Goal: Communication & Community: Answer question/provide support

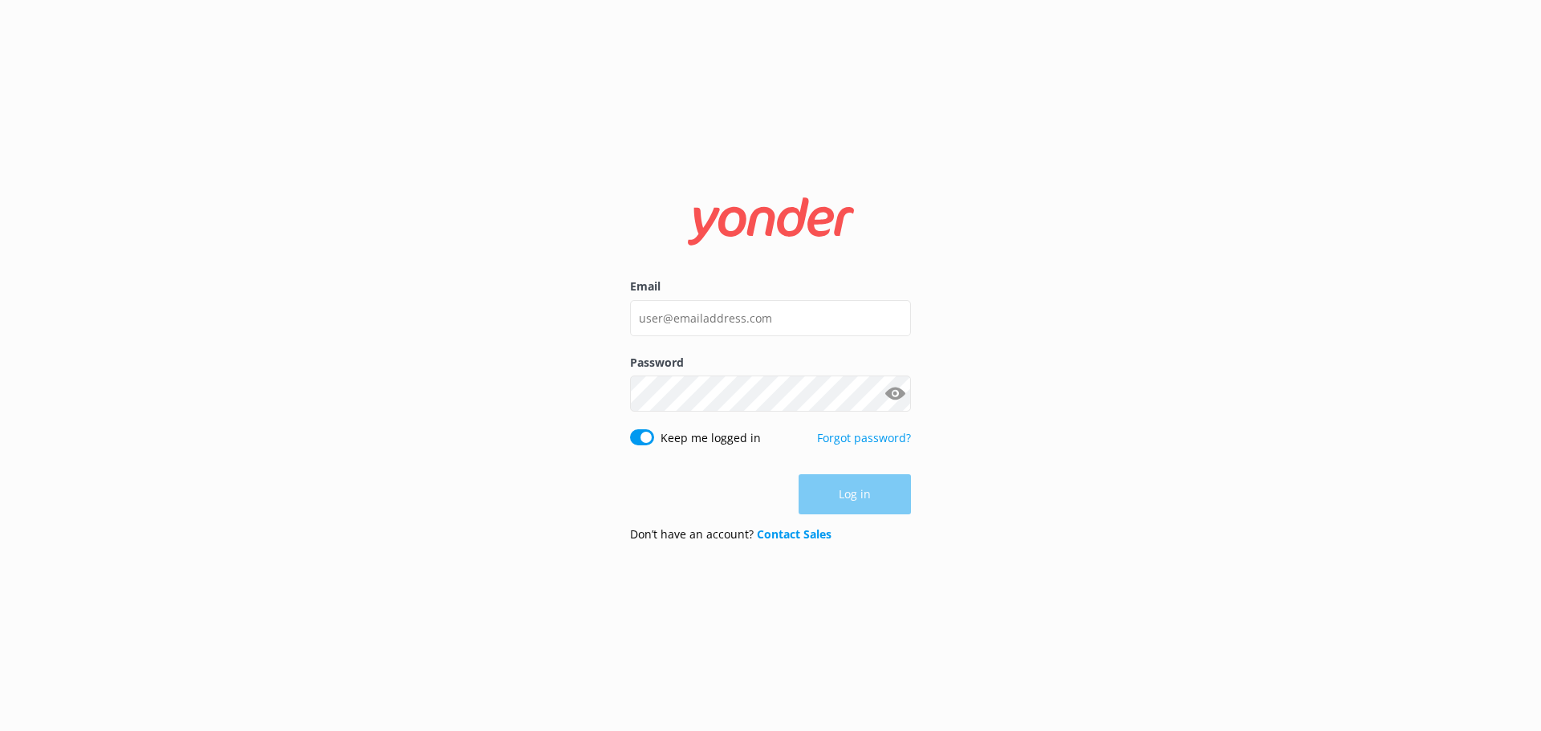
click at [757, 331] on input "Email" at bounding box center [770, 318] width 281 height 36
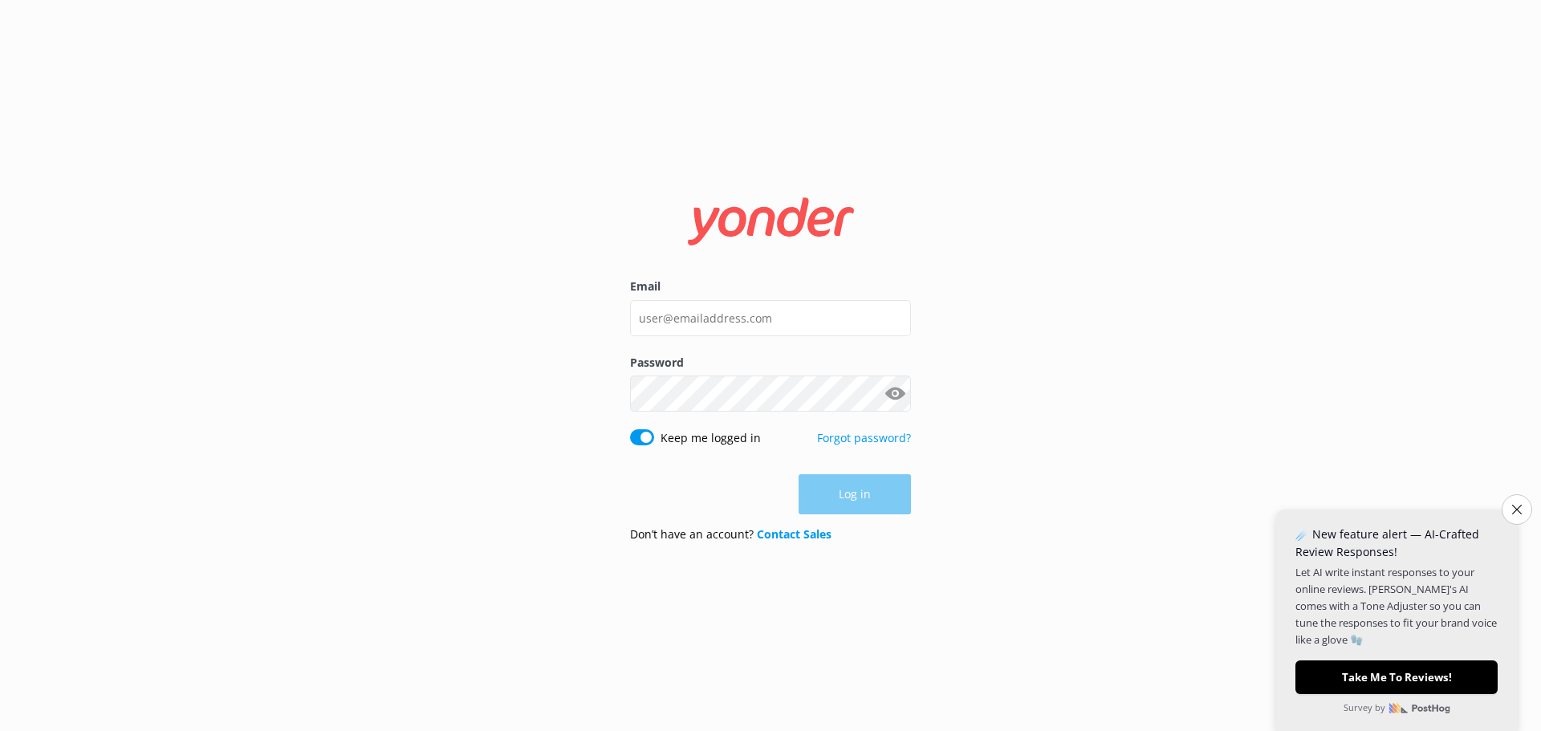
type input "[EMAIL_ADDRESS][DOMAIN_NAME]"
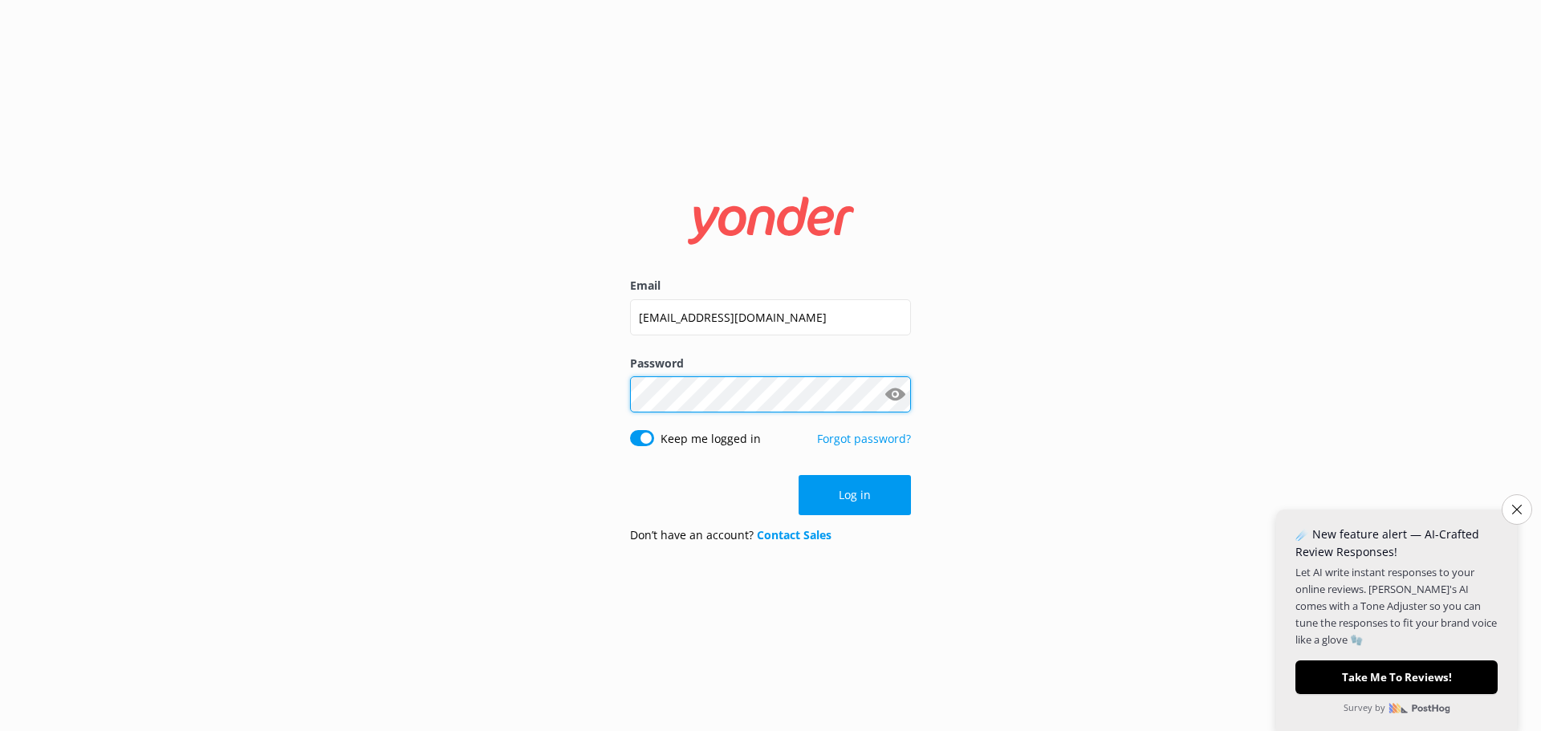
click button "Log in" at bounding box center [854, 495] width 112 height 40
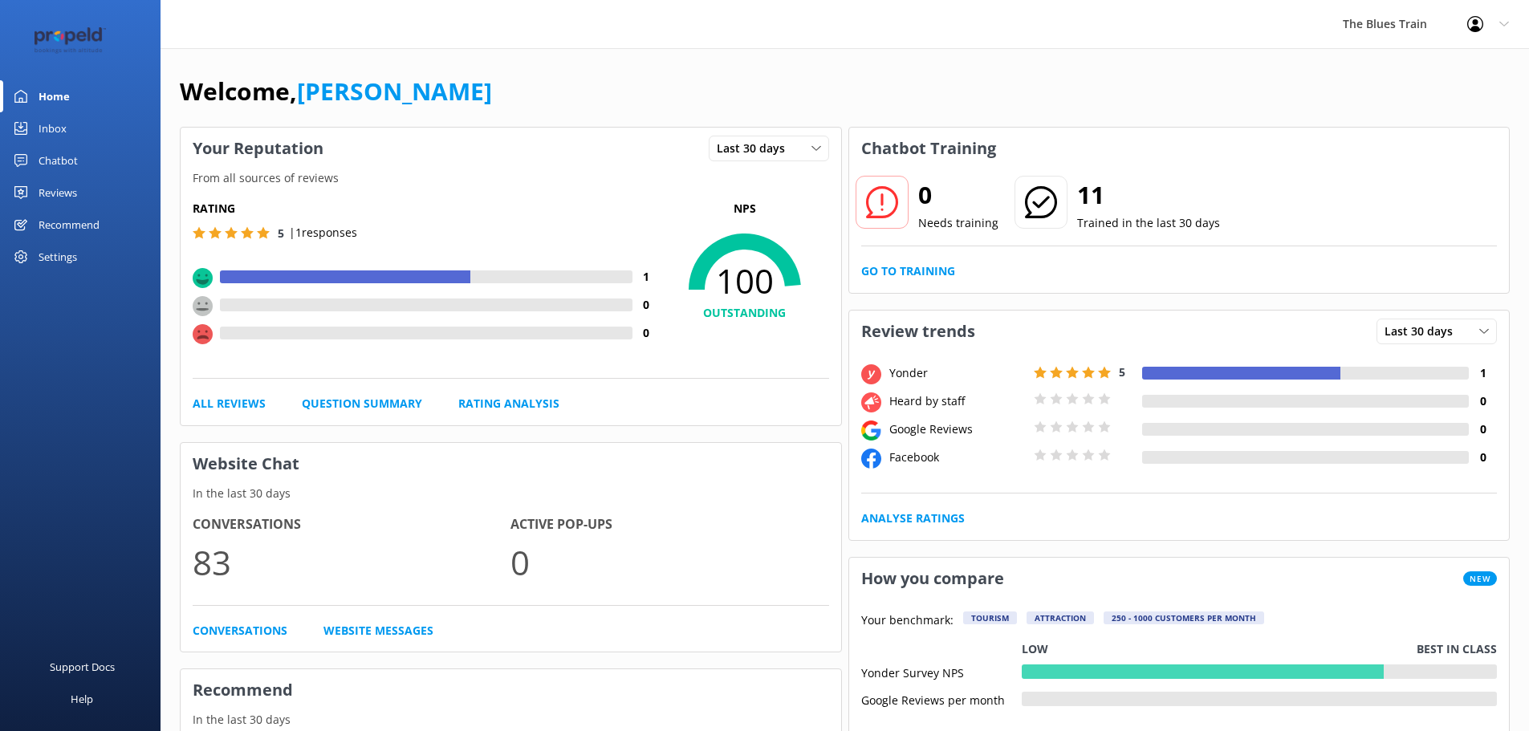
click at [60, 128] on div "Inbox" at bounding box center [53, 128] width 28 height 32
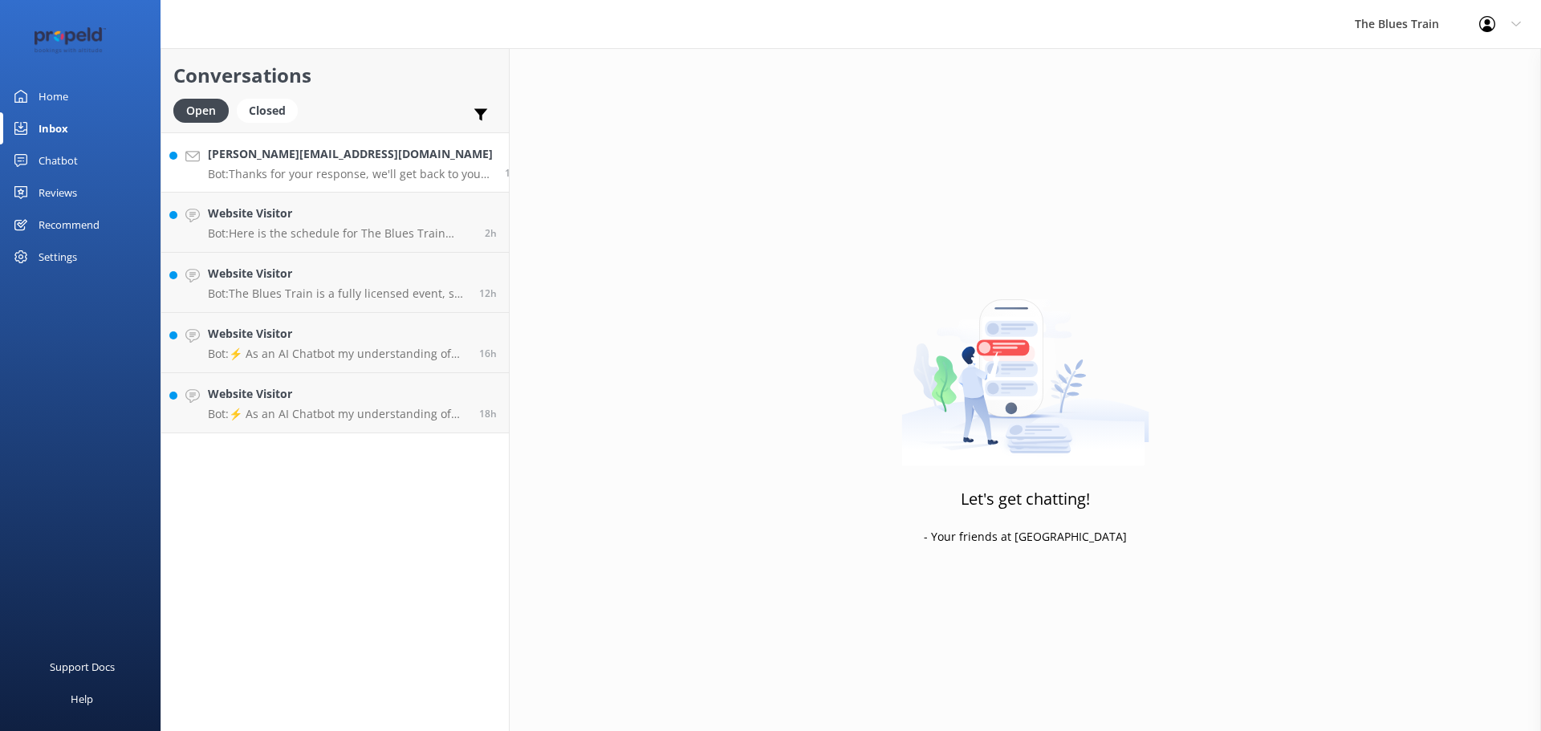
click at [282, 172] on p "Bot: Thanks for your response, we'll get back to you as soon as we can during o…" at bounding box center [350, 174] width 285 height 14
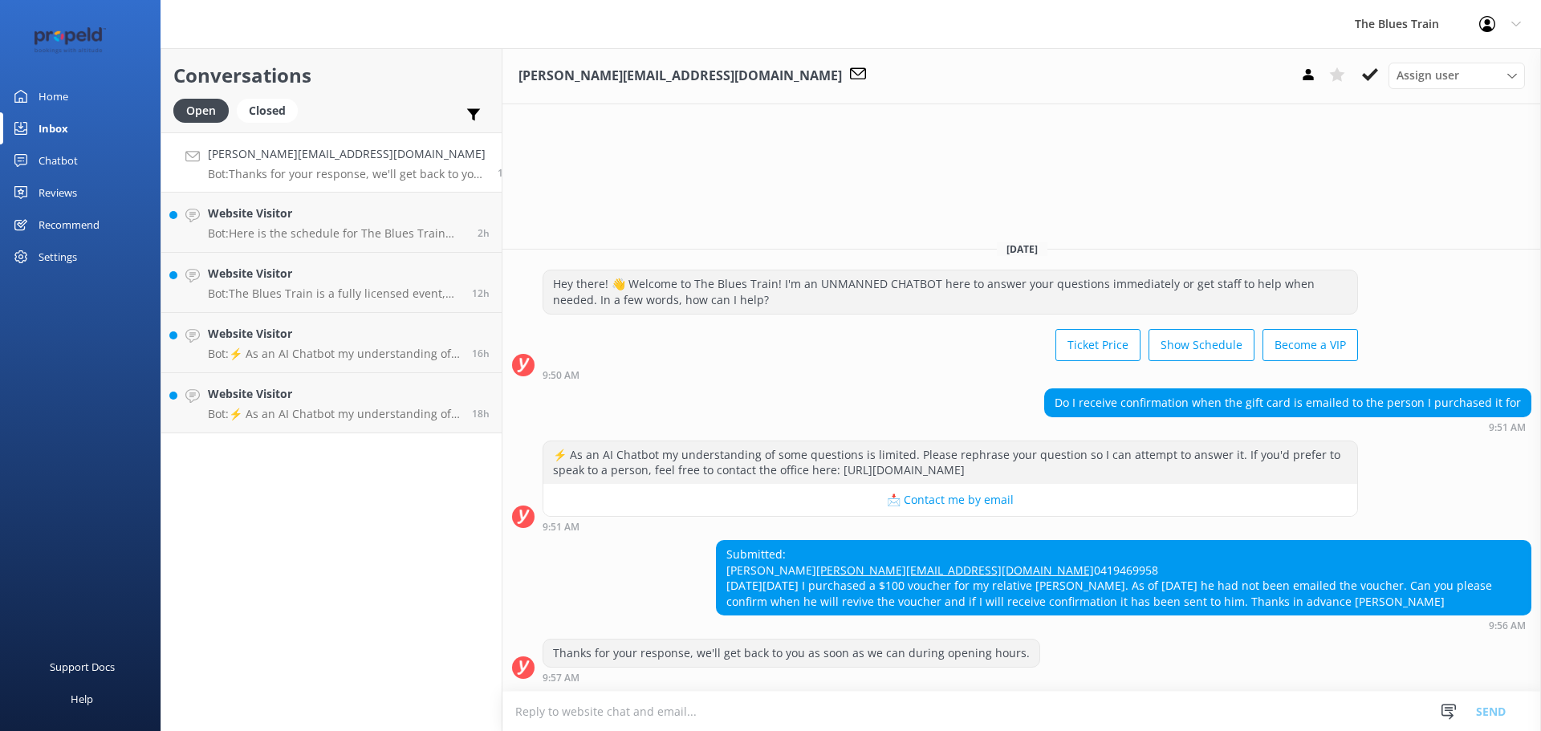
click at [1046, 714] on textarea at bounding box center [1021, 711] width 1038 height 39
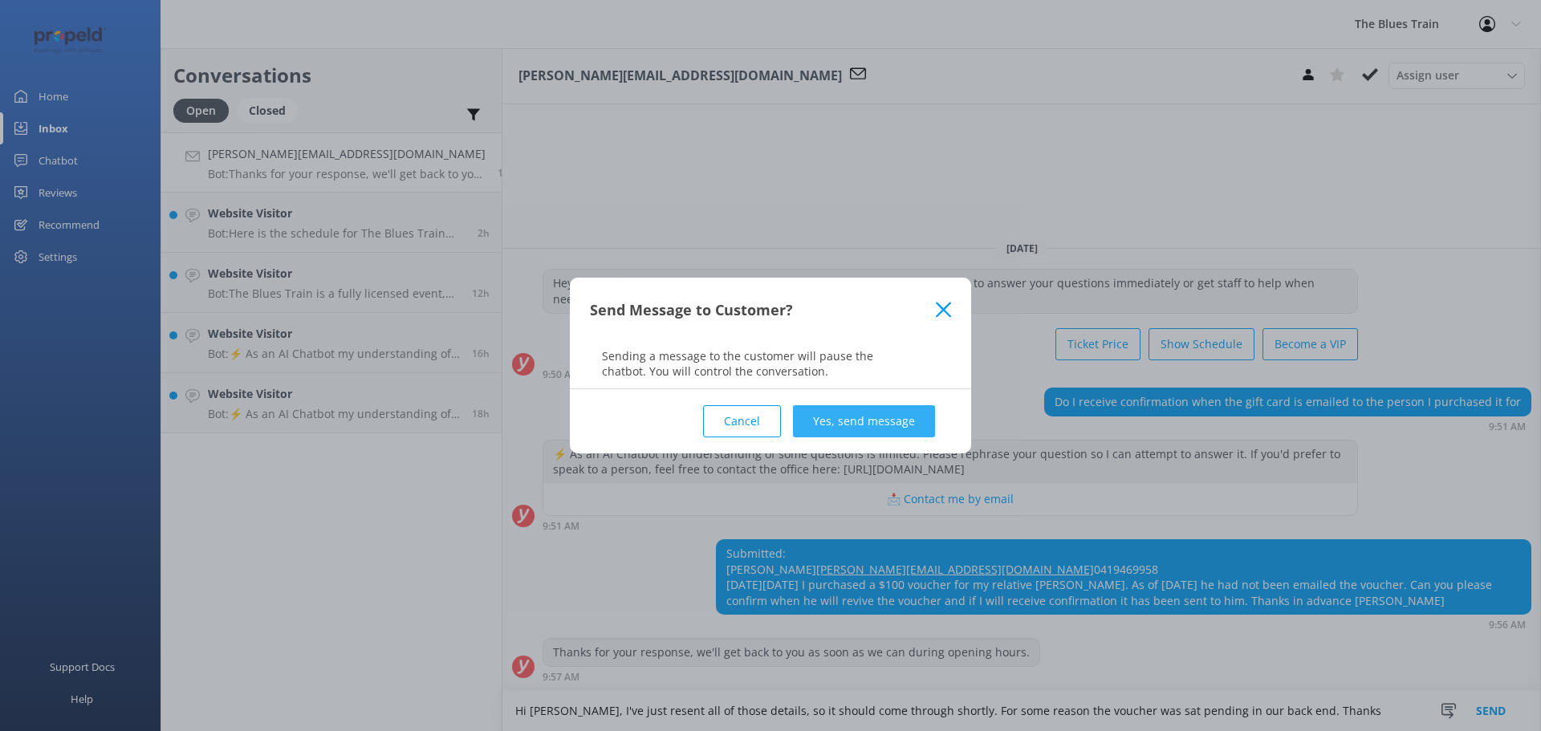
type textarea "Hi [PERSON_NAME], I've just resent all of those details, so it should come thro…"
click at [895, 416] on button "Yes, send message" at bounding box center [864, 421] width 142 height 32
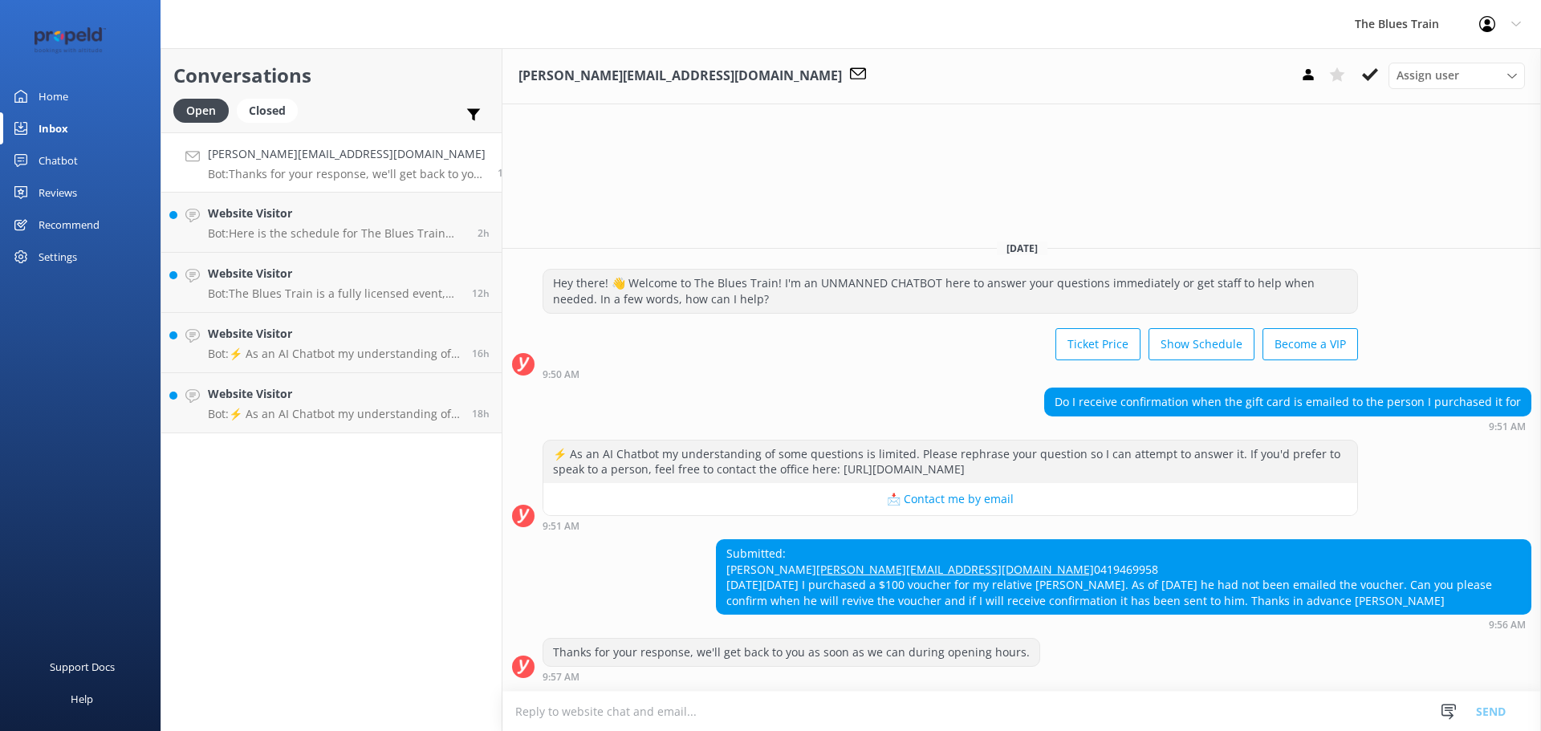
scroll to position [12, 0]
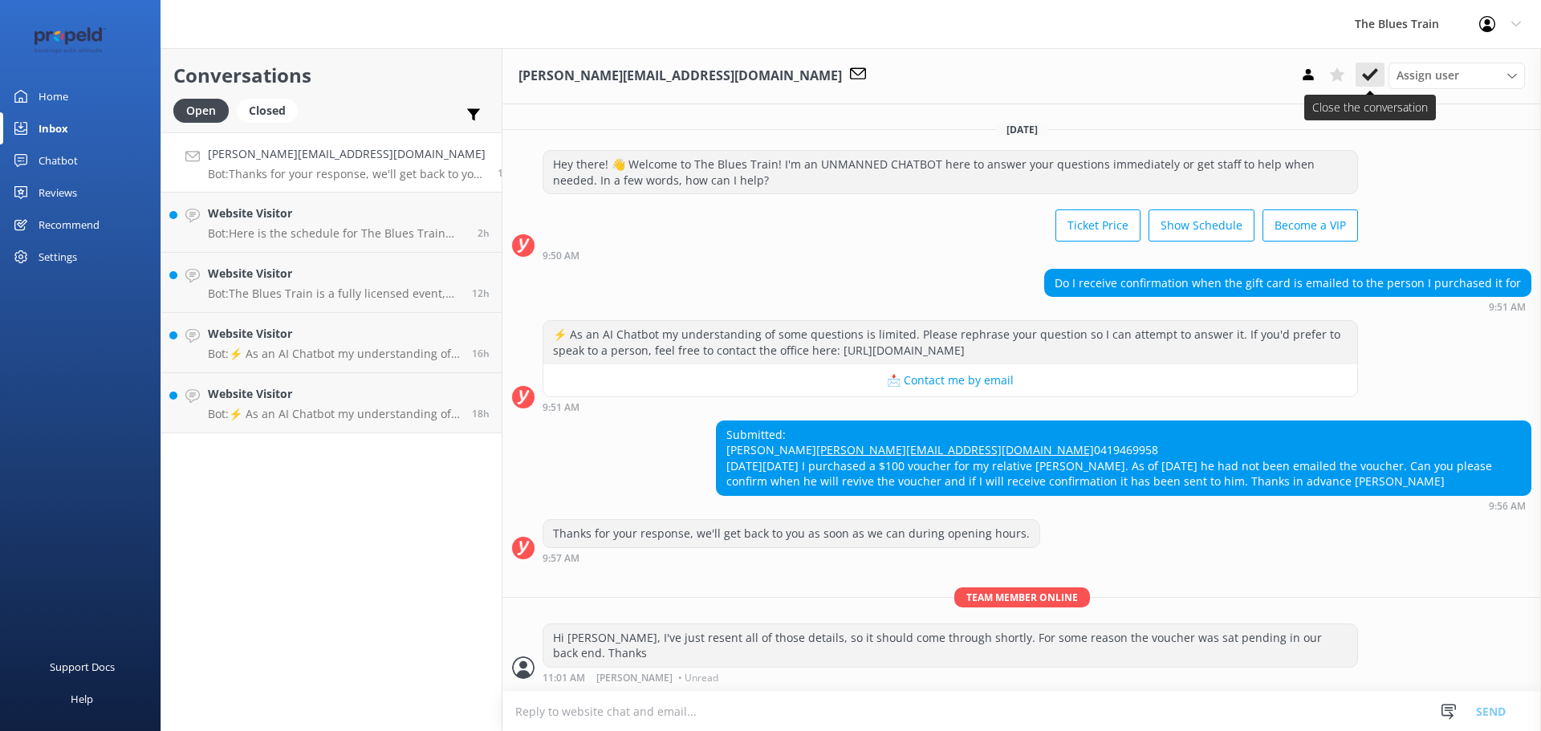
click at [1375, 67] on icon at bounding box center [1370, 75] width 16 height 16
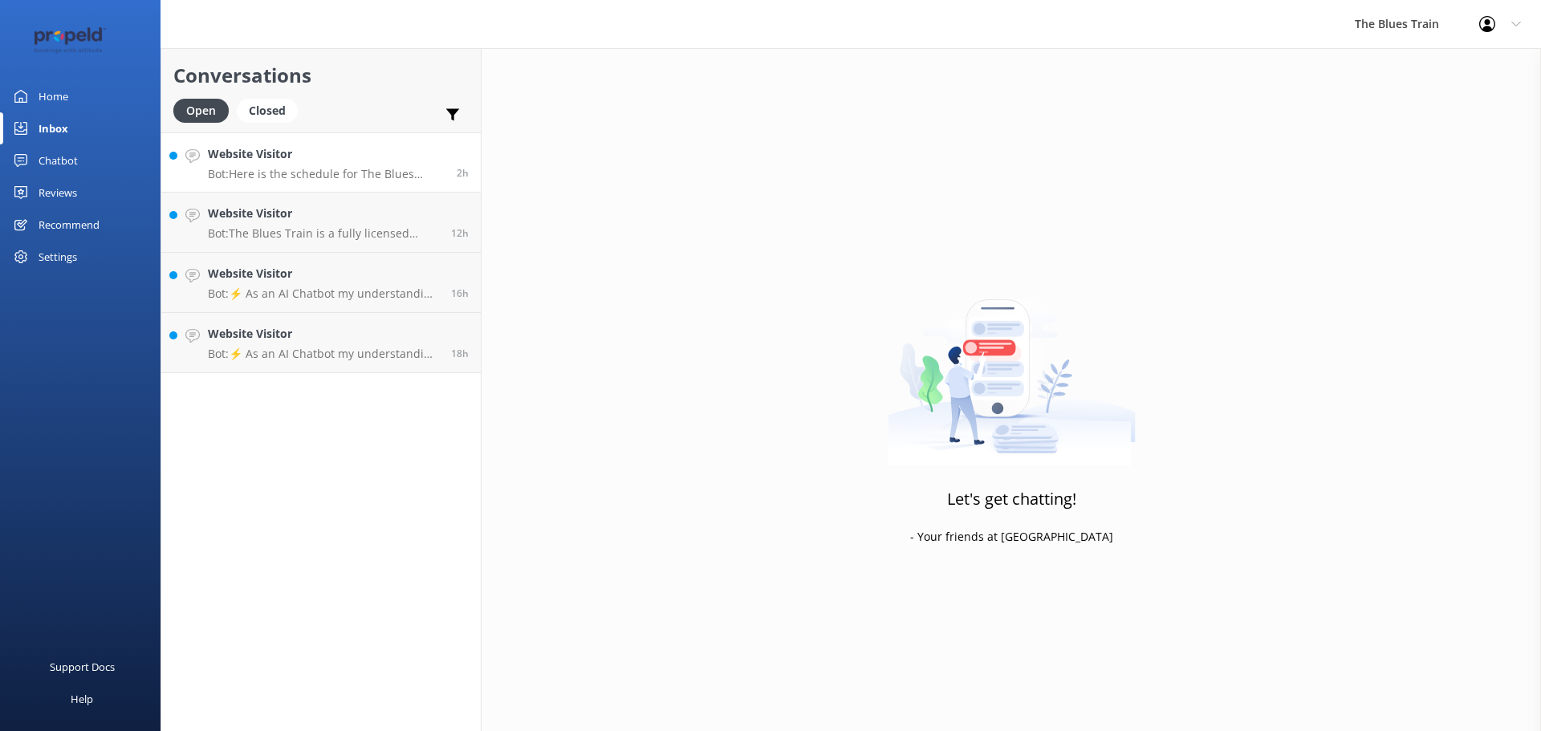
click at [372, 161] on h4 "Website Visitor" at bounding box center [326, 154] width 237 height 18
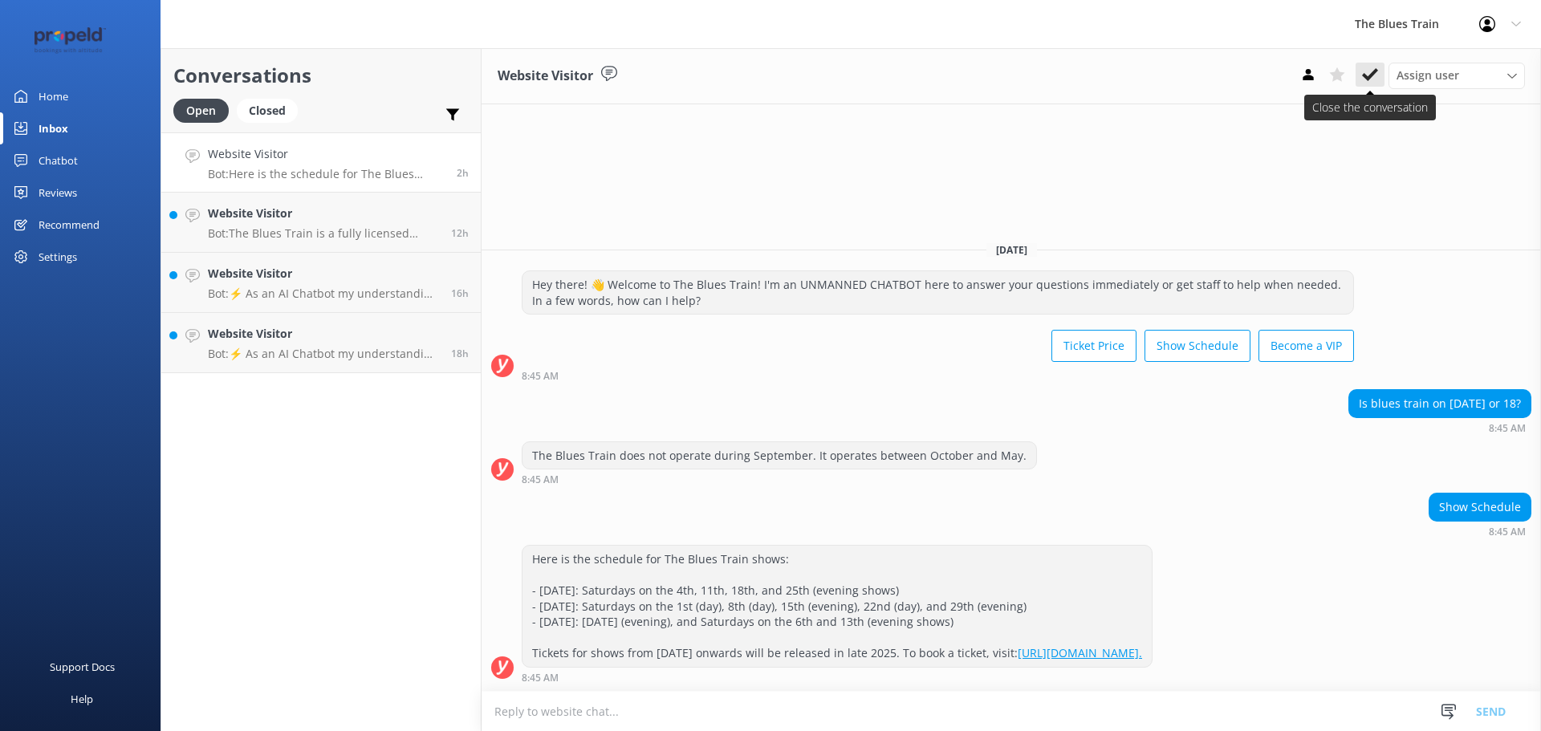
click at [1375, 71] on use at bounding box center [1370, 74] width 16 height 13
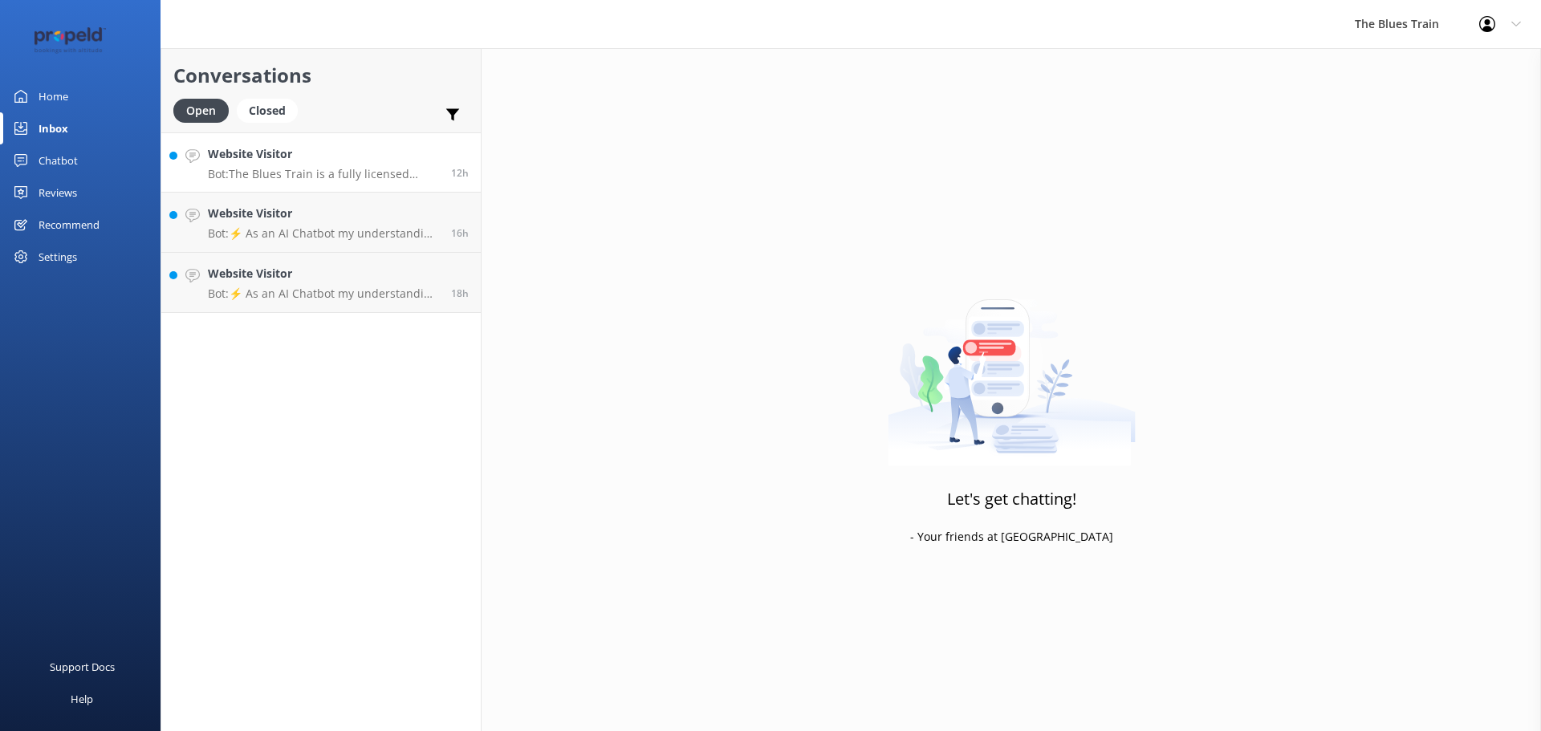
click at [402, 169] on p "Bot: The Blues Train is a fully licensed event, so you must be 18 or over to tr…" at bounding box center [323, 174] width 231 height 14
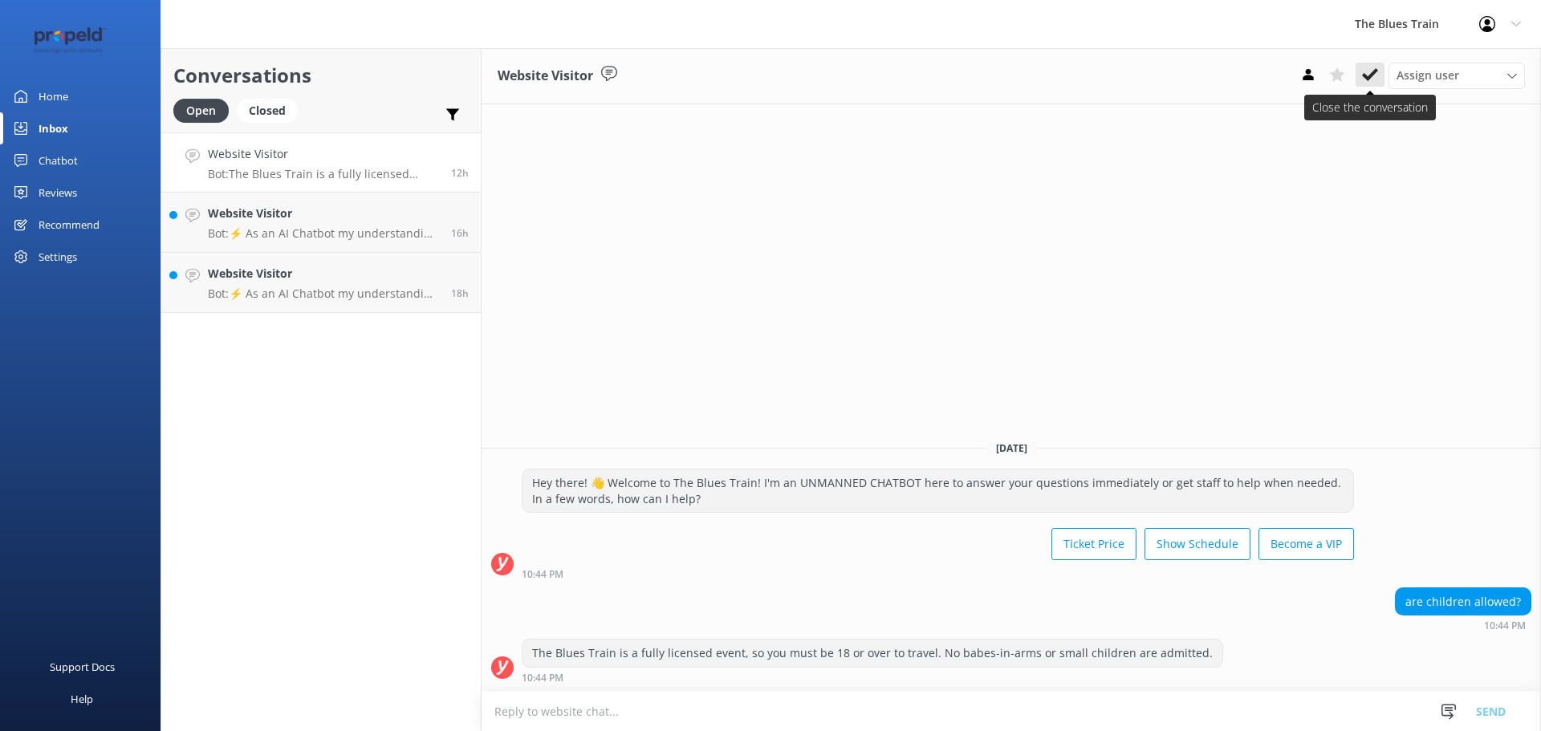
click at [1371, 80] on icon at bounding box center [1370, 75] width 16 height 16
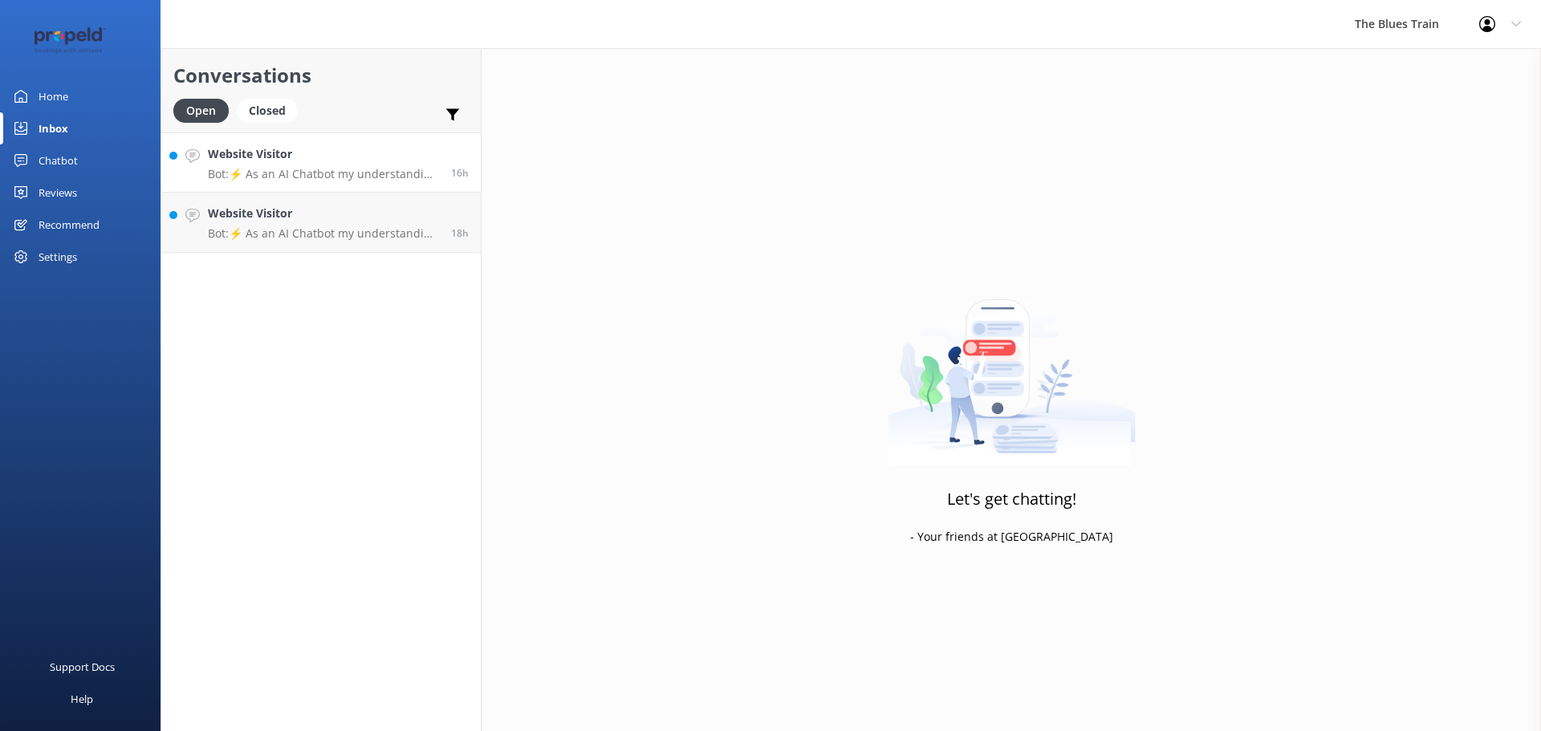
click at [440, 160] on div "16h" at bounding box center [454, 162] width 30 height 35
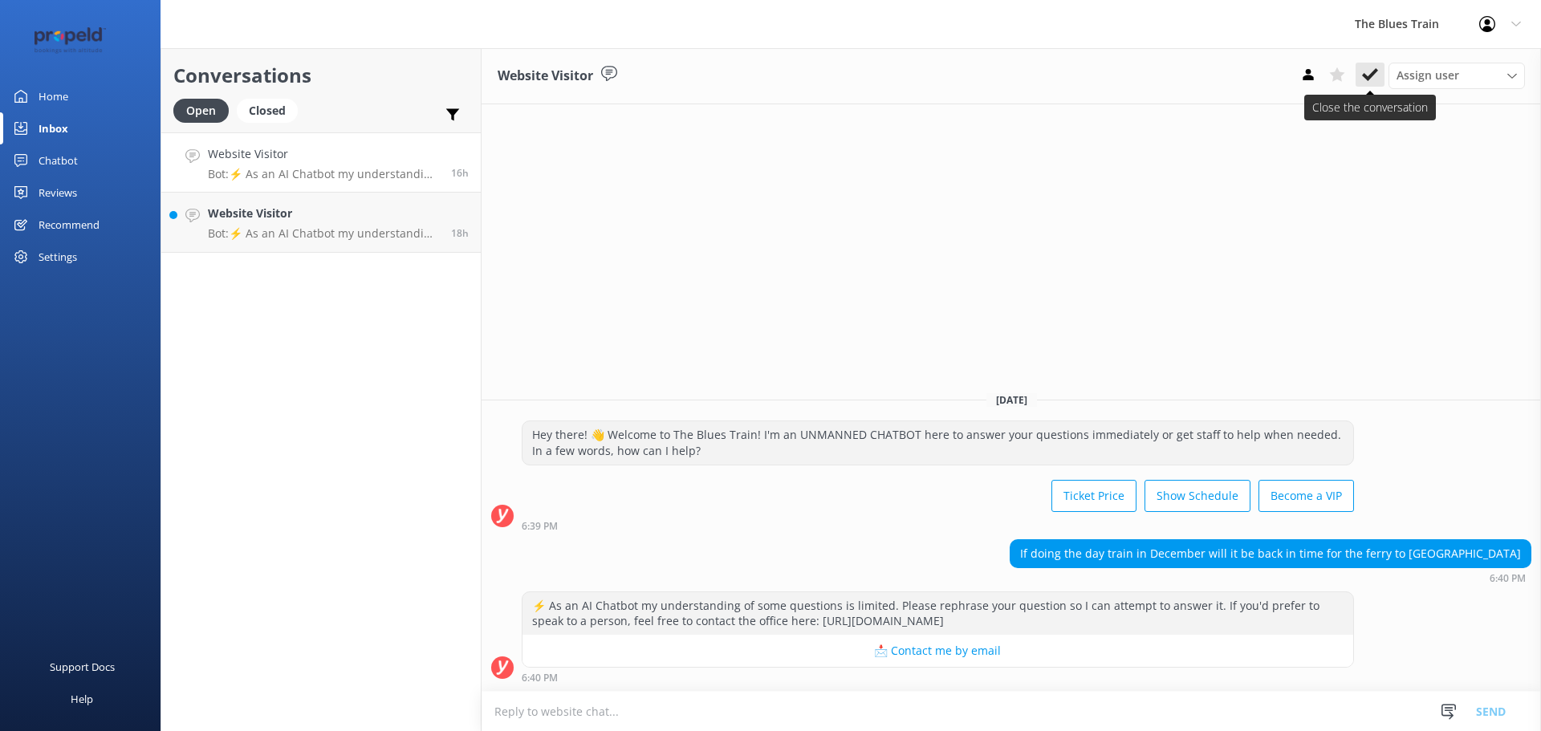
click at [1372, 74] on use at bounding box center [1370, 74] width 16 height 13
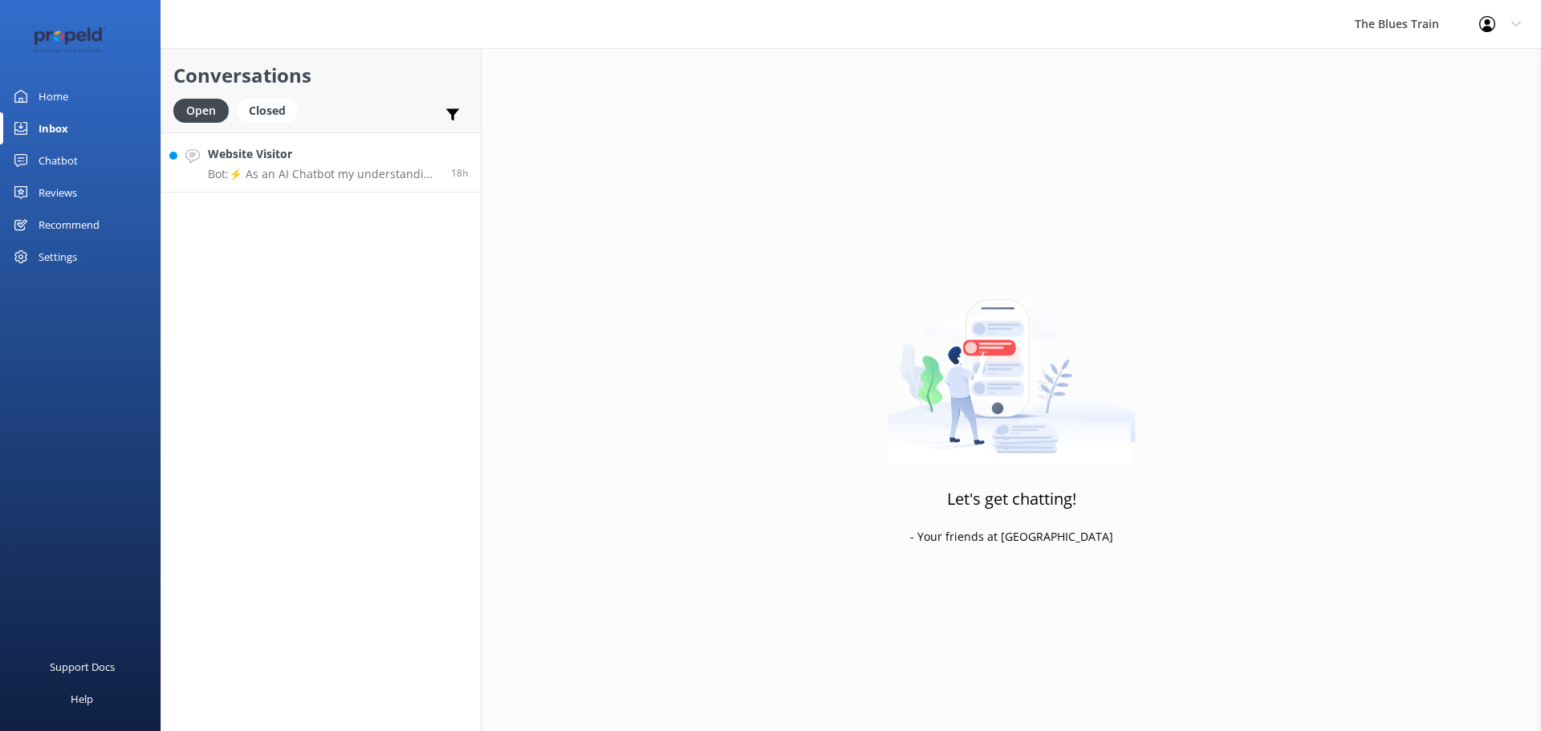
click at [367, 189] on link "Website Visitor Bot: ⚡ As an AI Chatbot my understanding of some questions is l…" at bounding box center [320, 162] width 319 height 60
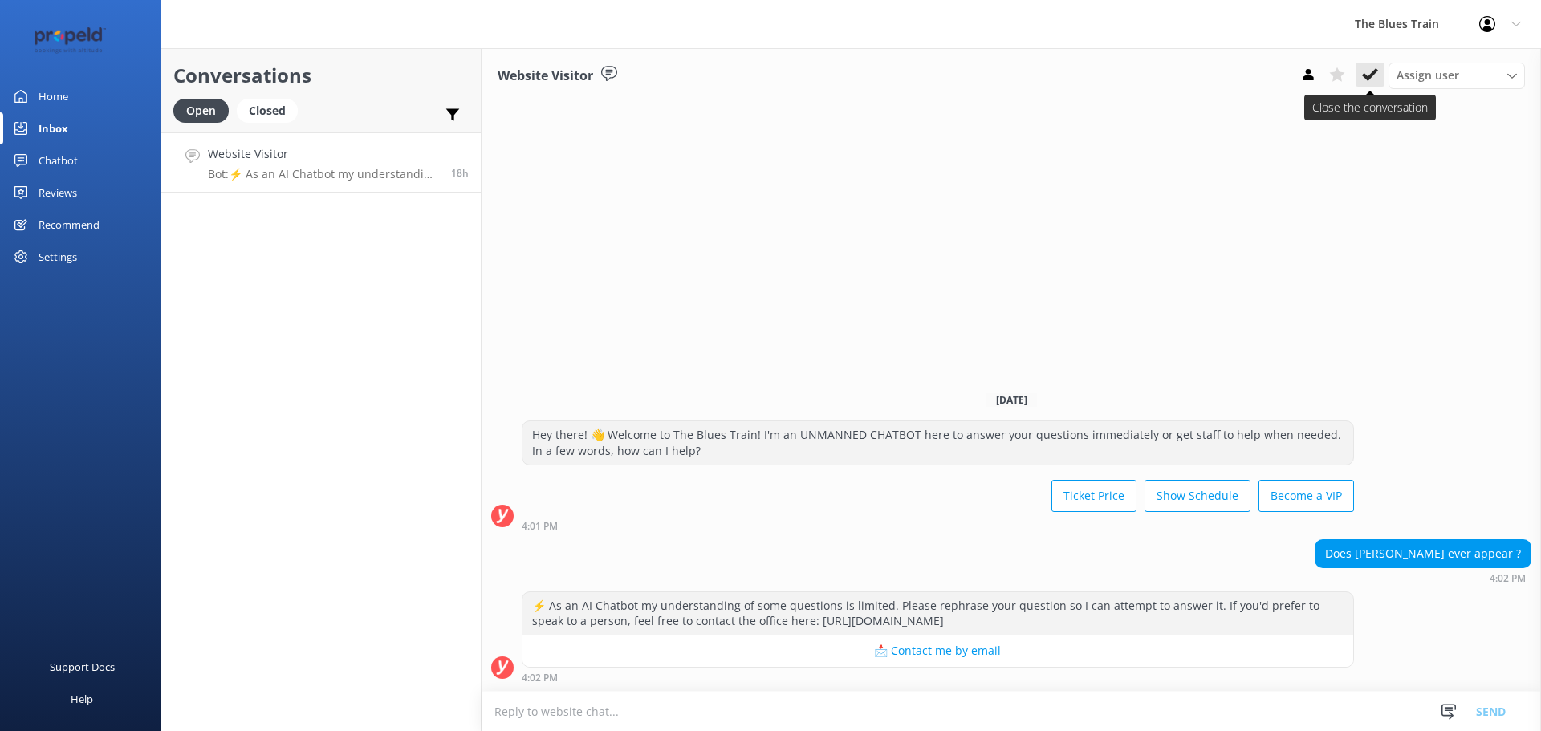
click at [1378, 79] on button at bounding box center [1369, 75] width 29 height 24
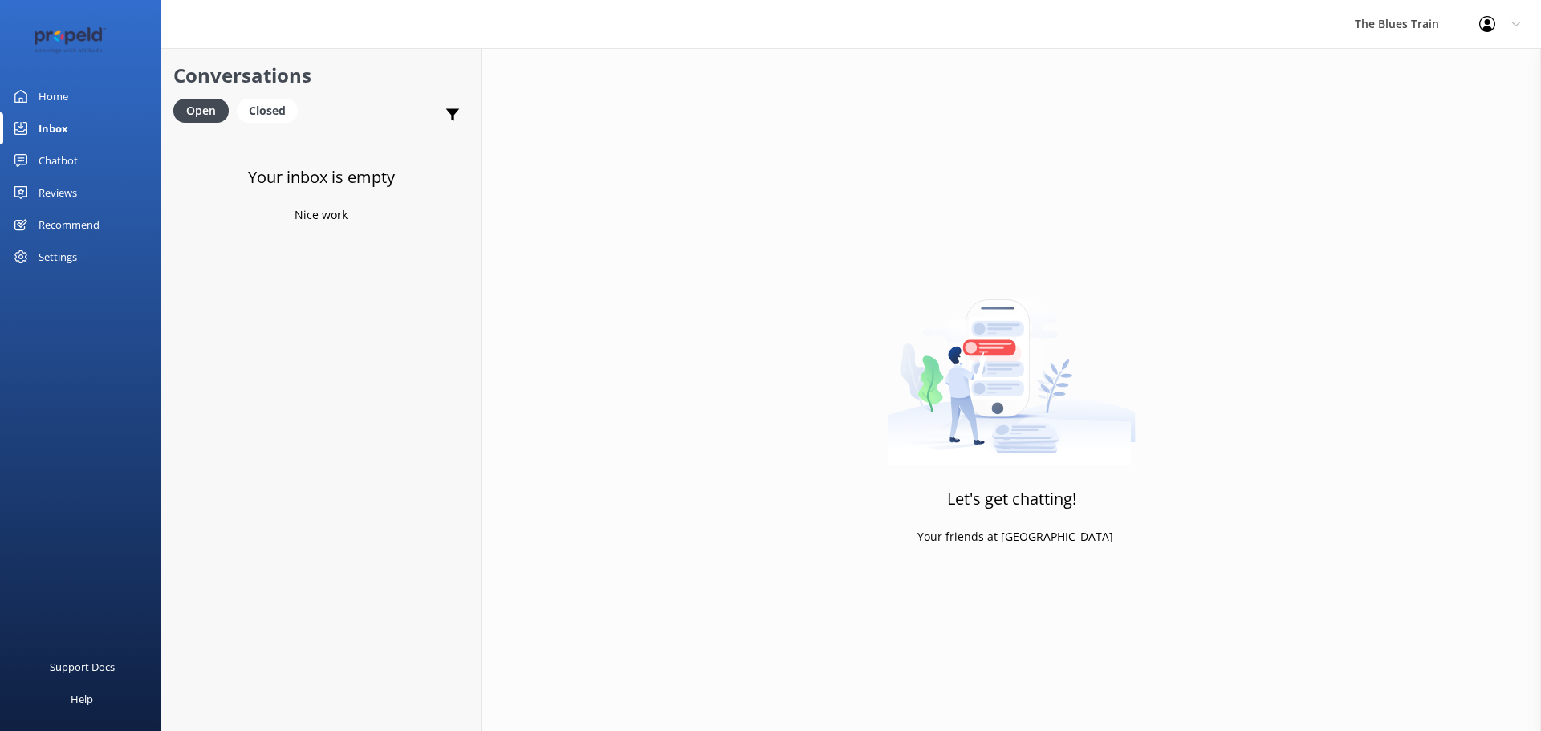
click at [63, 98] on div "Home" at bounding box center [54, 96] width 30 height 32
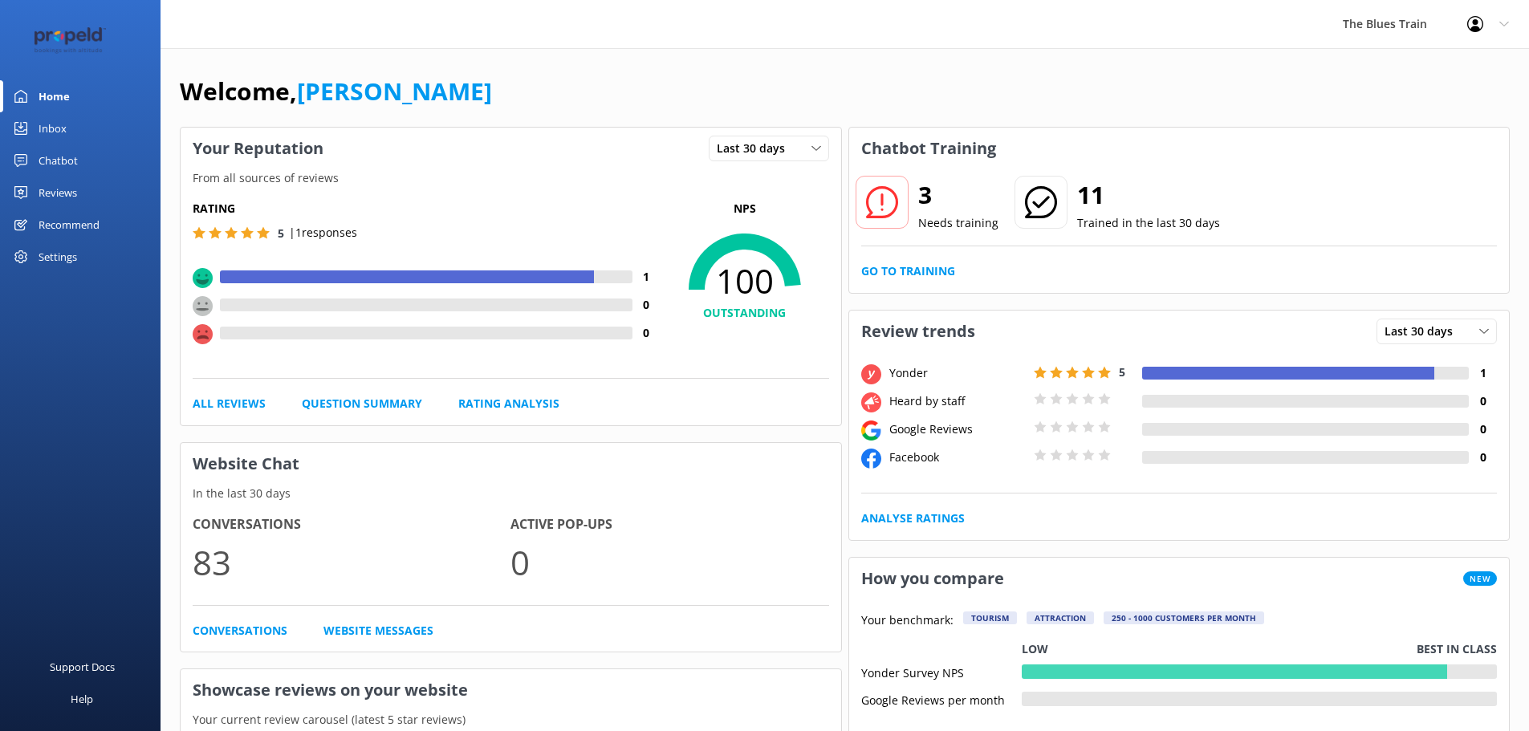
click at [58, 161] on div "Chatbot" at bounding box center [58, 160] width 39 height 32
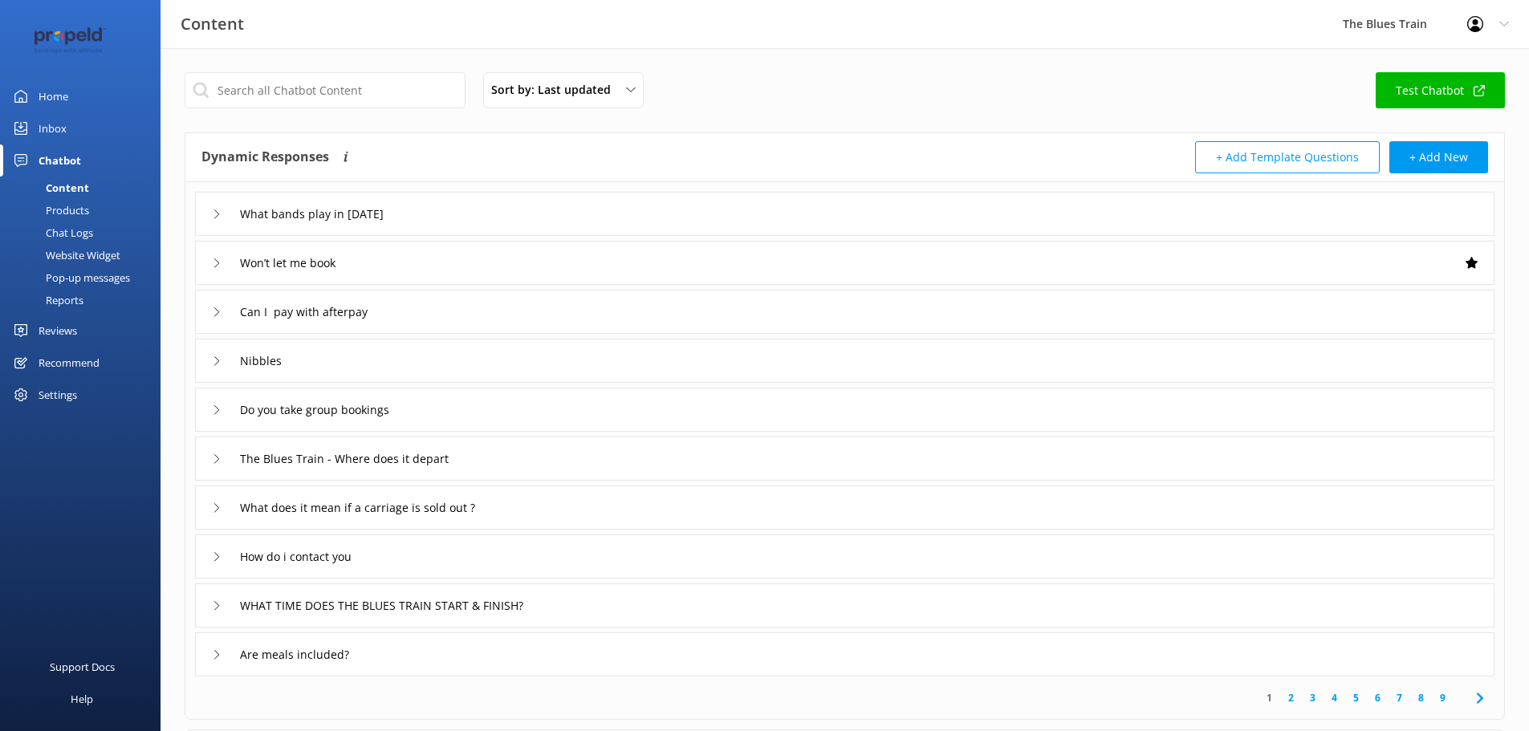
click at [59, 233] on div "Chat Logs" at bounding box center [51, 232] width 83 height 22
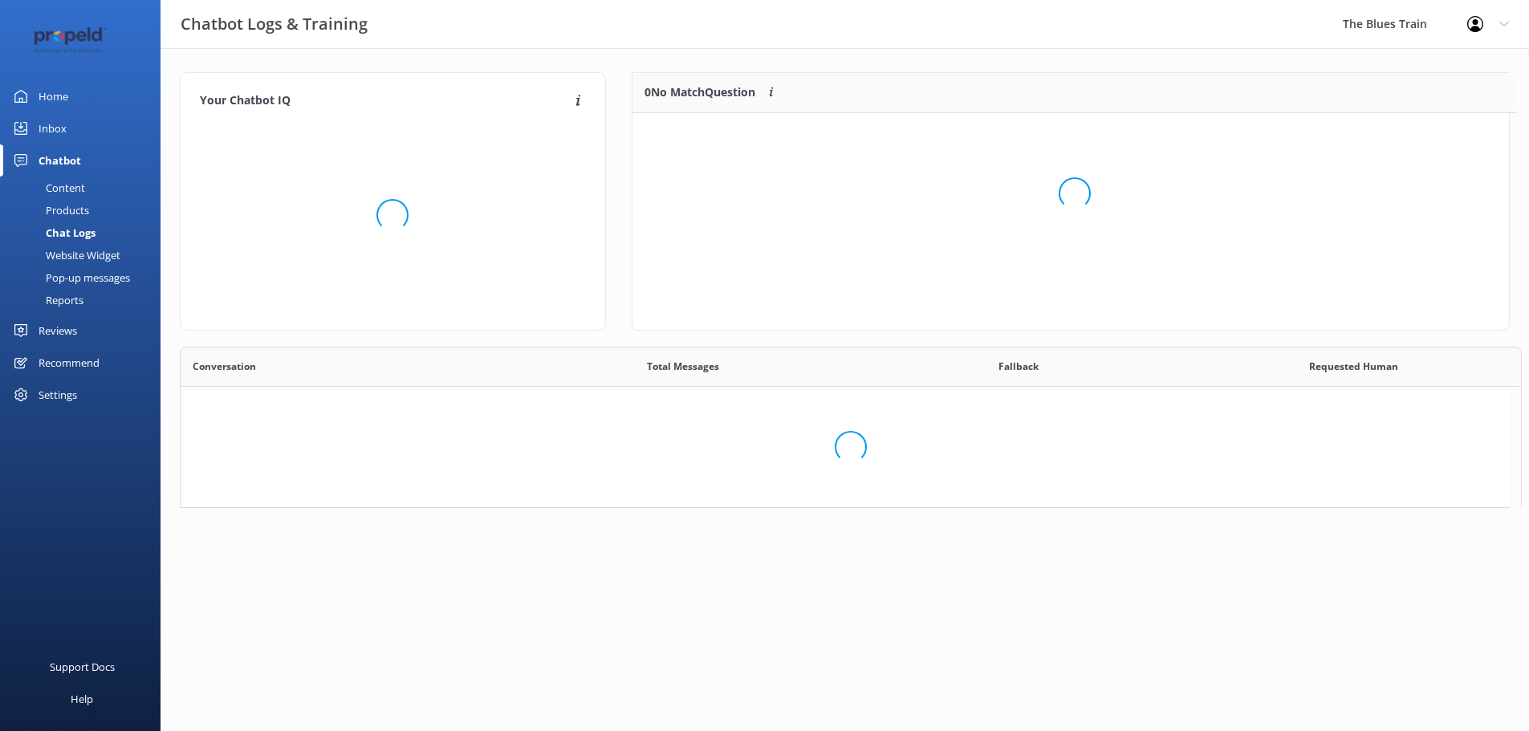
scroll to position [149, 864]
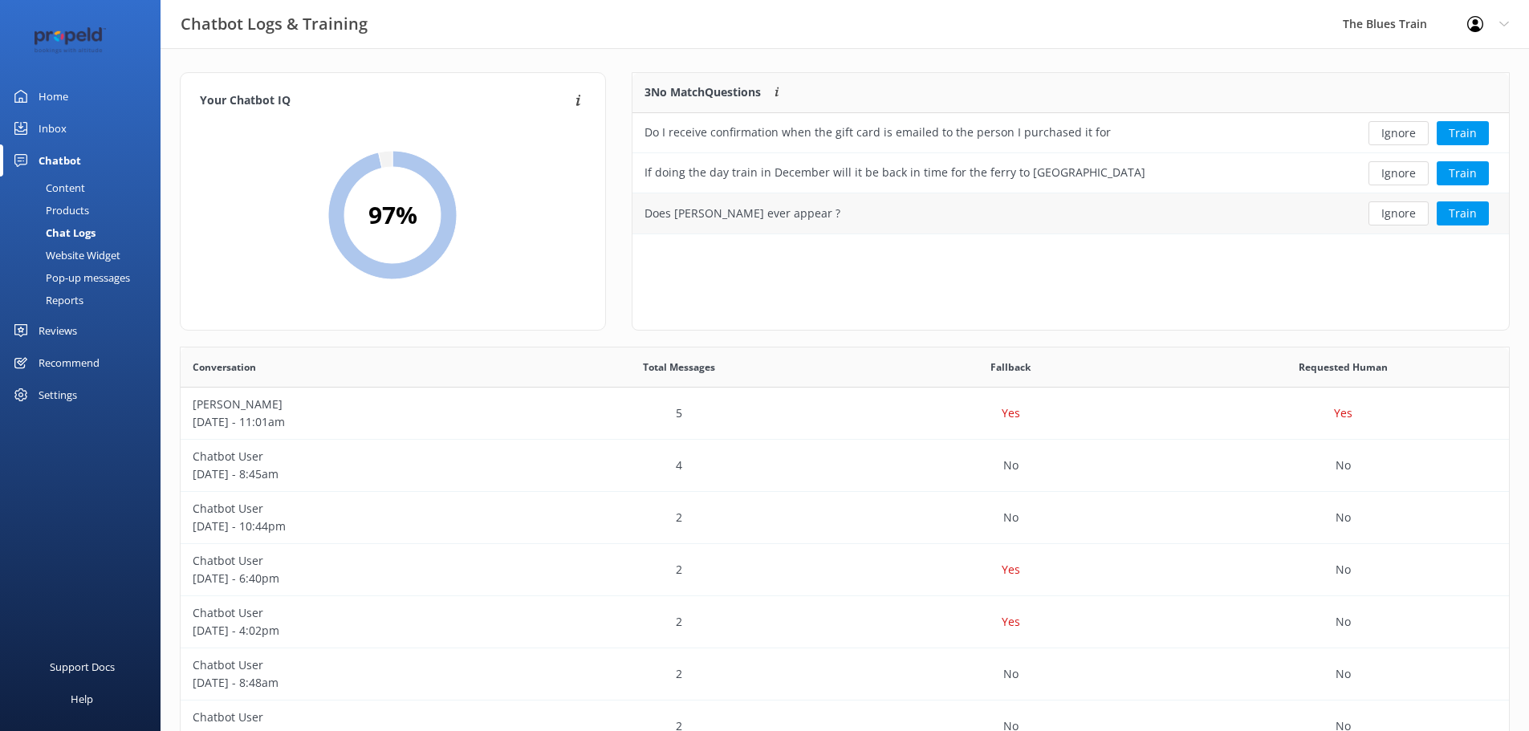
drag, startPoint x: 812, startPoint y: 303, endPoint x: 1070, endPoint y: 213, distance: 273.3
click at [867, 284] on div "3 No Match Questions Customers sometimes ask questions that don't fully match a…" at bounding box center [1070, 201] width 878 height 258
click at [1040, 233] on div "3 No Match Questions Customers sometimes ask questions that don't fully match a…" at bounding box center [1070, 201] width 878 height 258
click at [1401, 175] on button "Ignore" at bounding box center [1398, 173] width 60 height 24
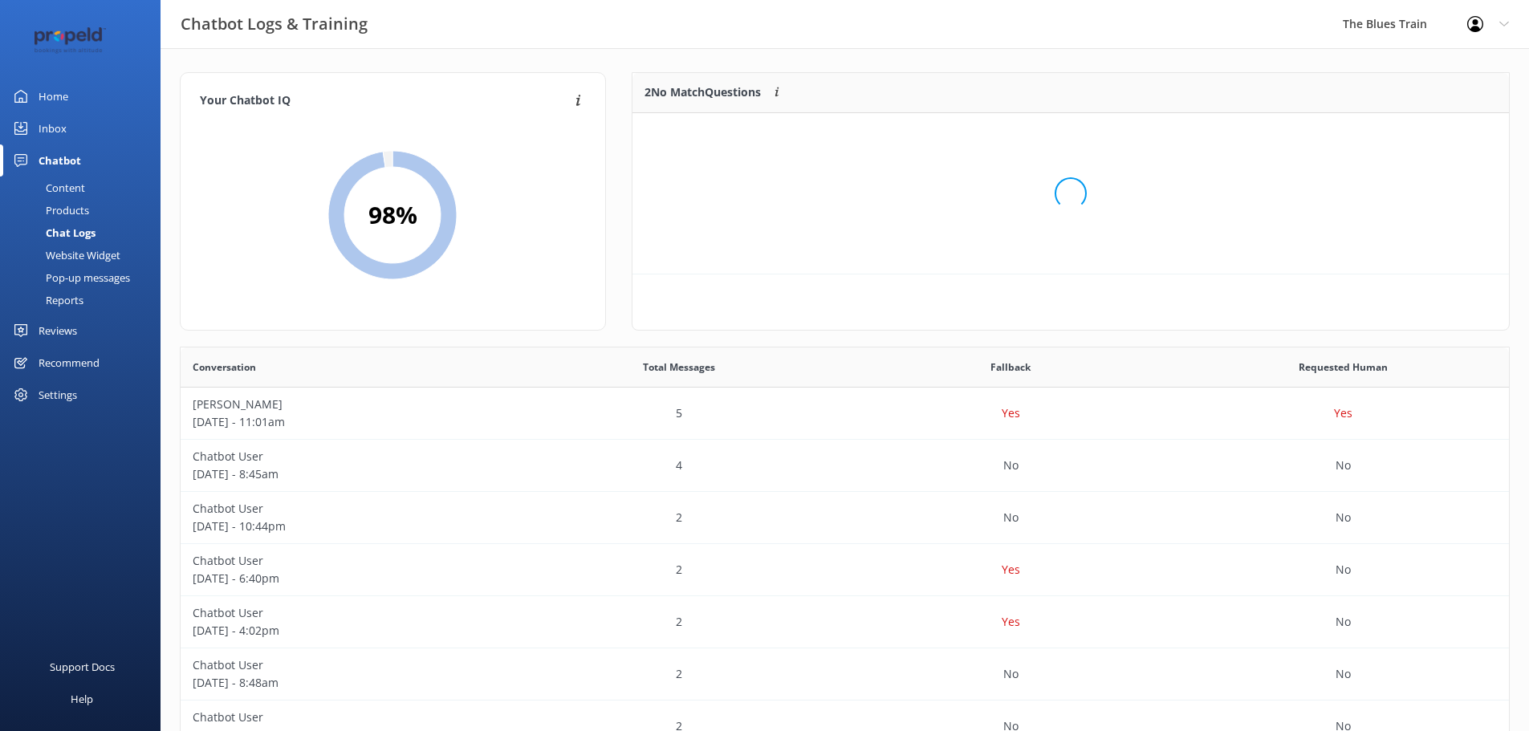
scroll to position [109, 864]
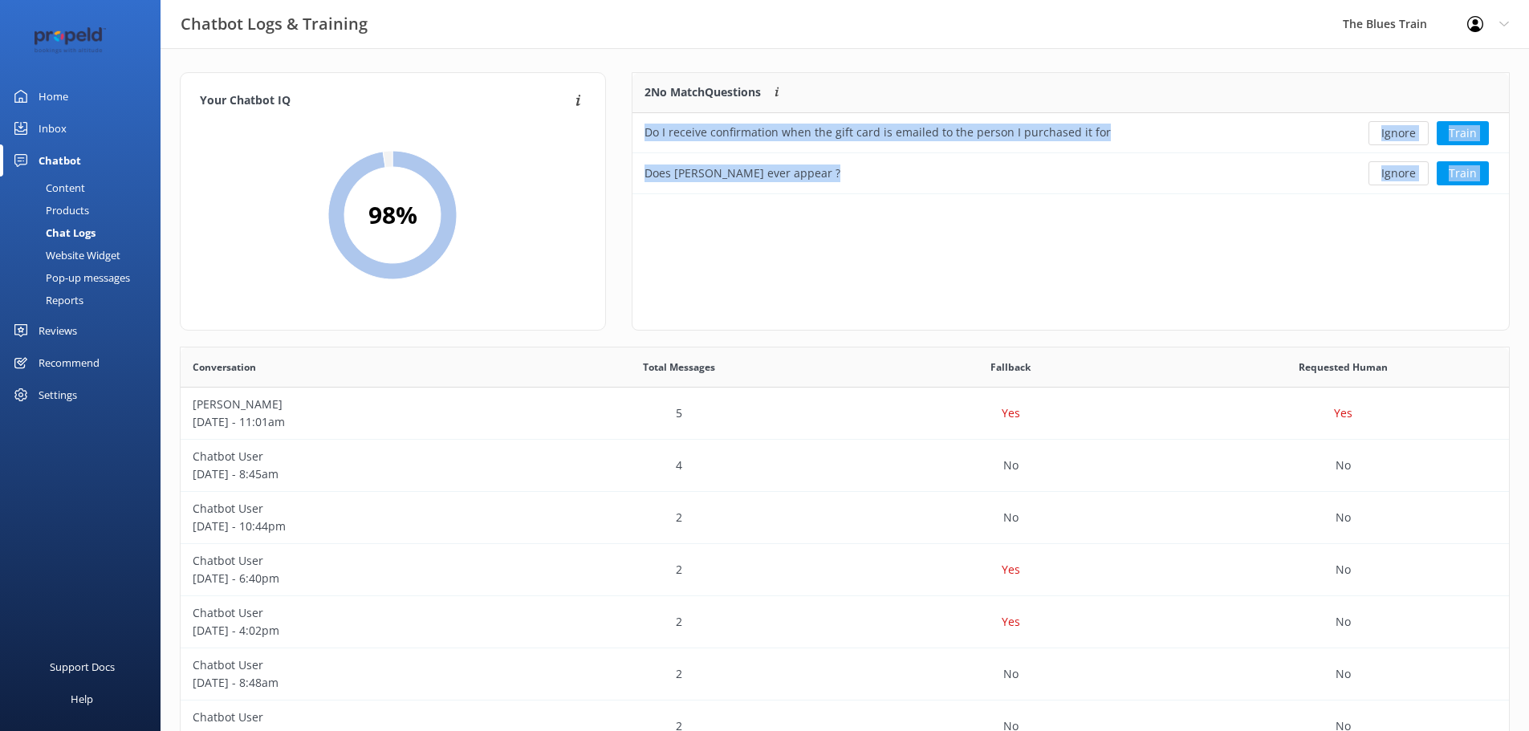
click at [1401, 180] on button "Ignore" at bounding box center [1398, 173] width 60 height 24
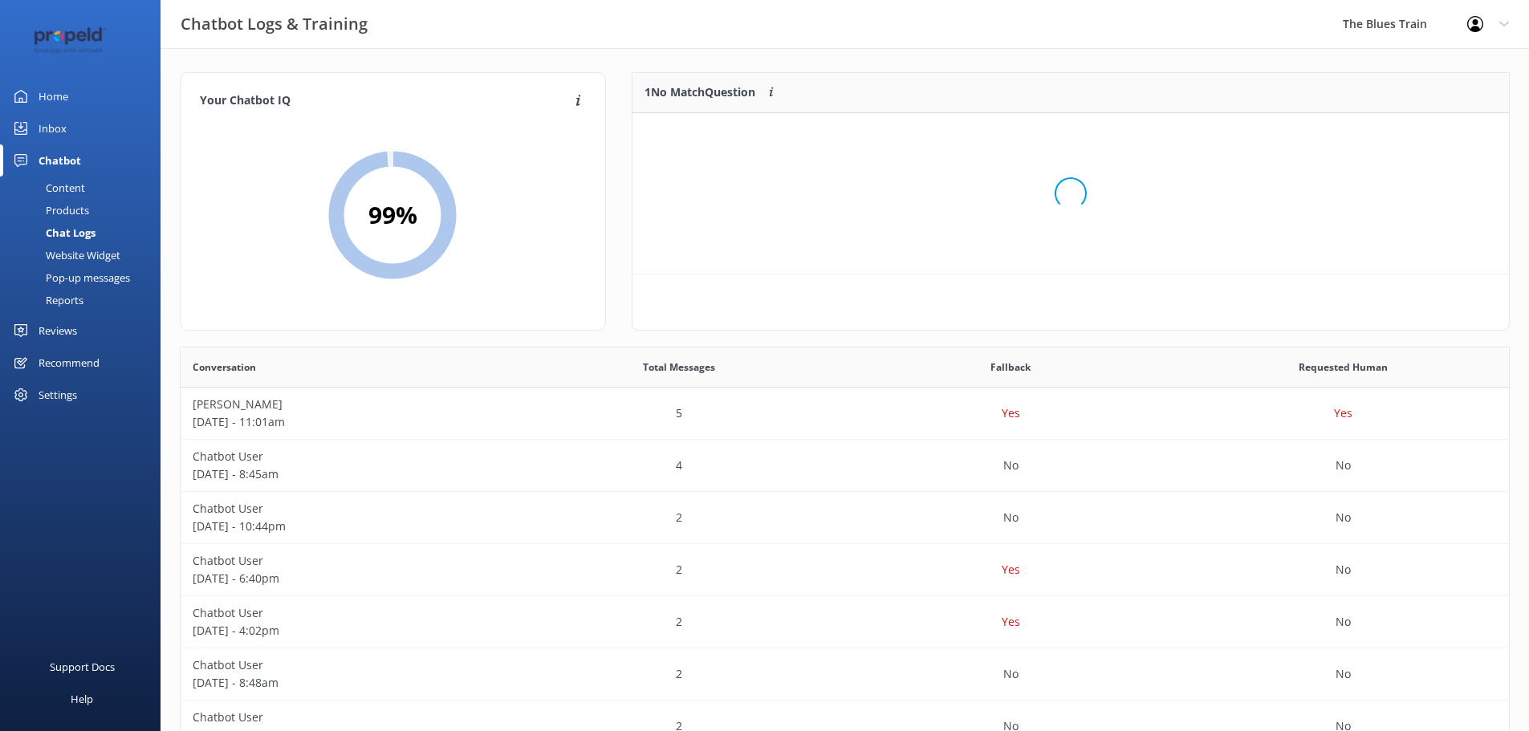
scroll to position [69, 864]
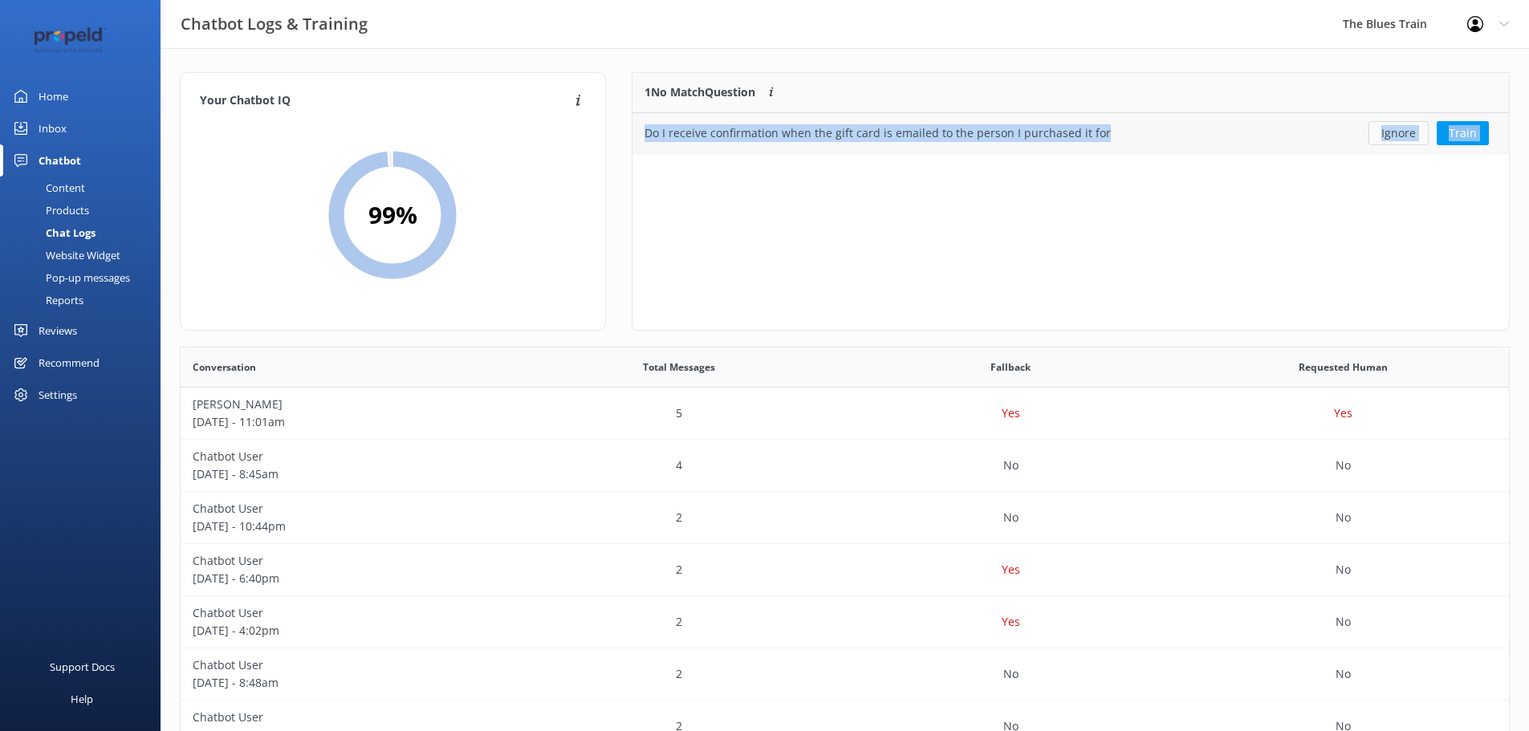
click at [1389, 137] on button "Ignore" at bounding box center [1398, 133] width 60 height 24
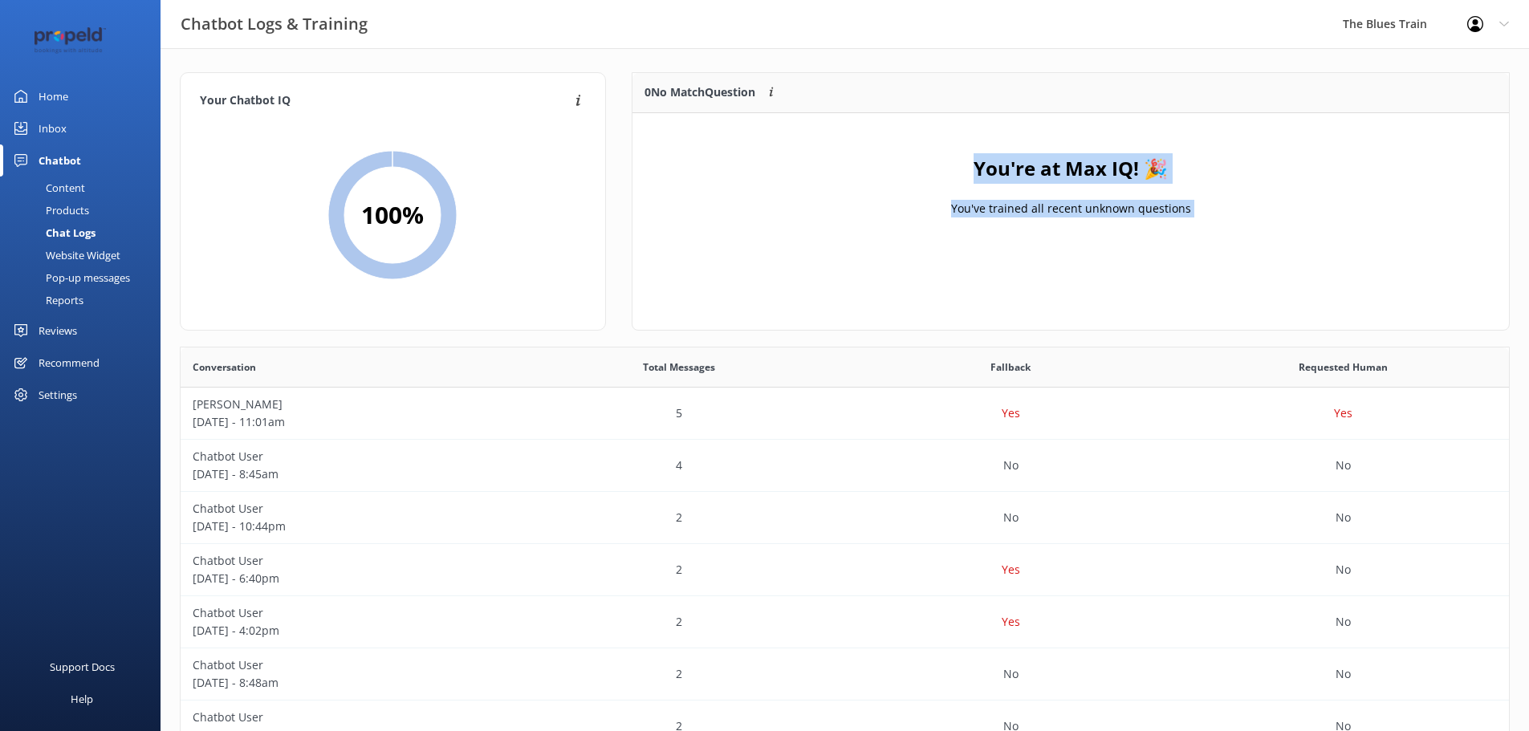
click at [1193, 238] on div "You're at Max IQ! 🎉 You've trained all recent unknown questions" at bounding box center [1070, 193] width 876 height 160
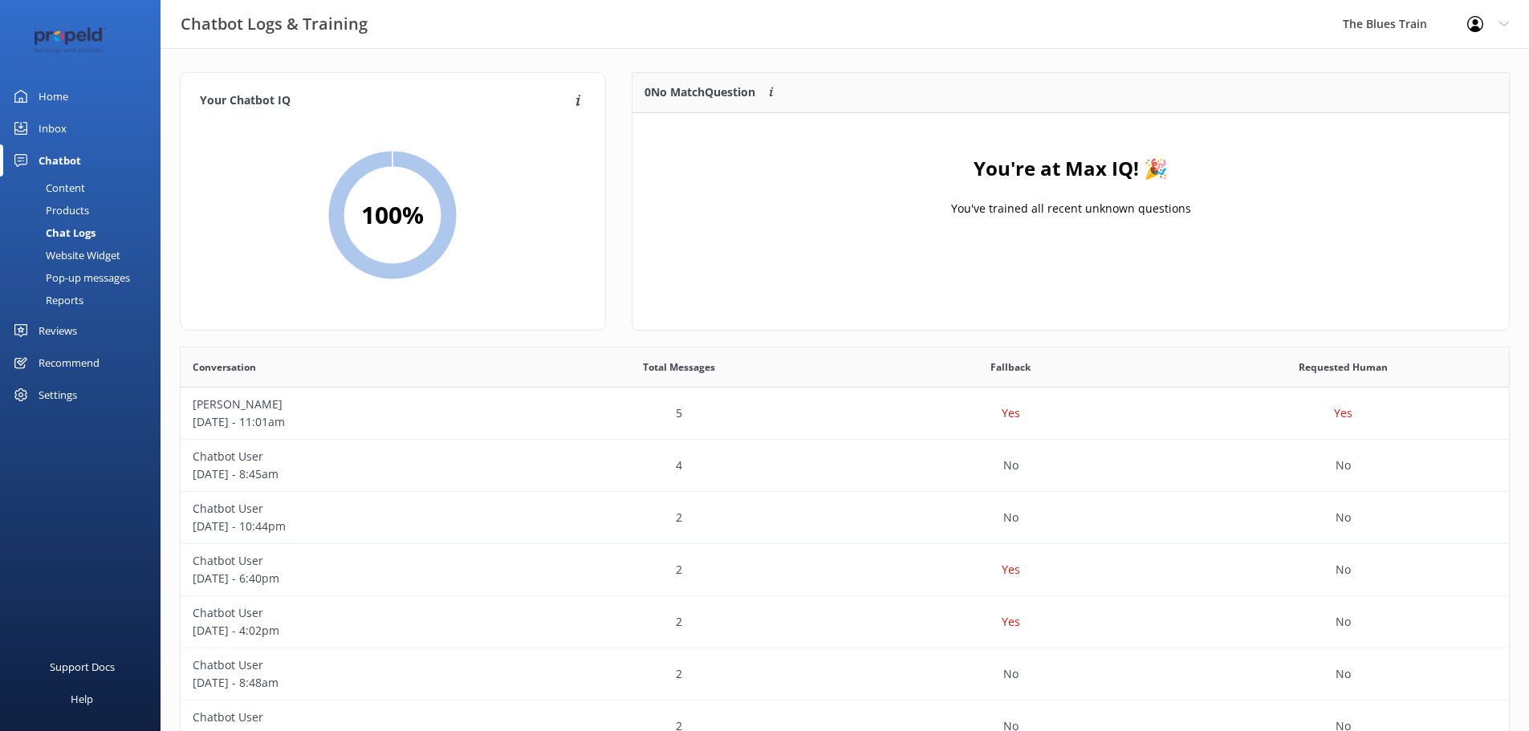
click at [55, 95] on div "Home" at bounding box center [54, 96] width 30 height 32
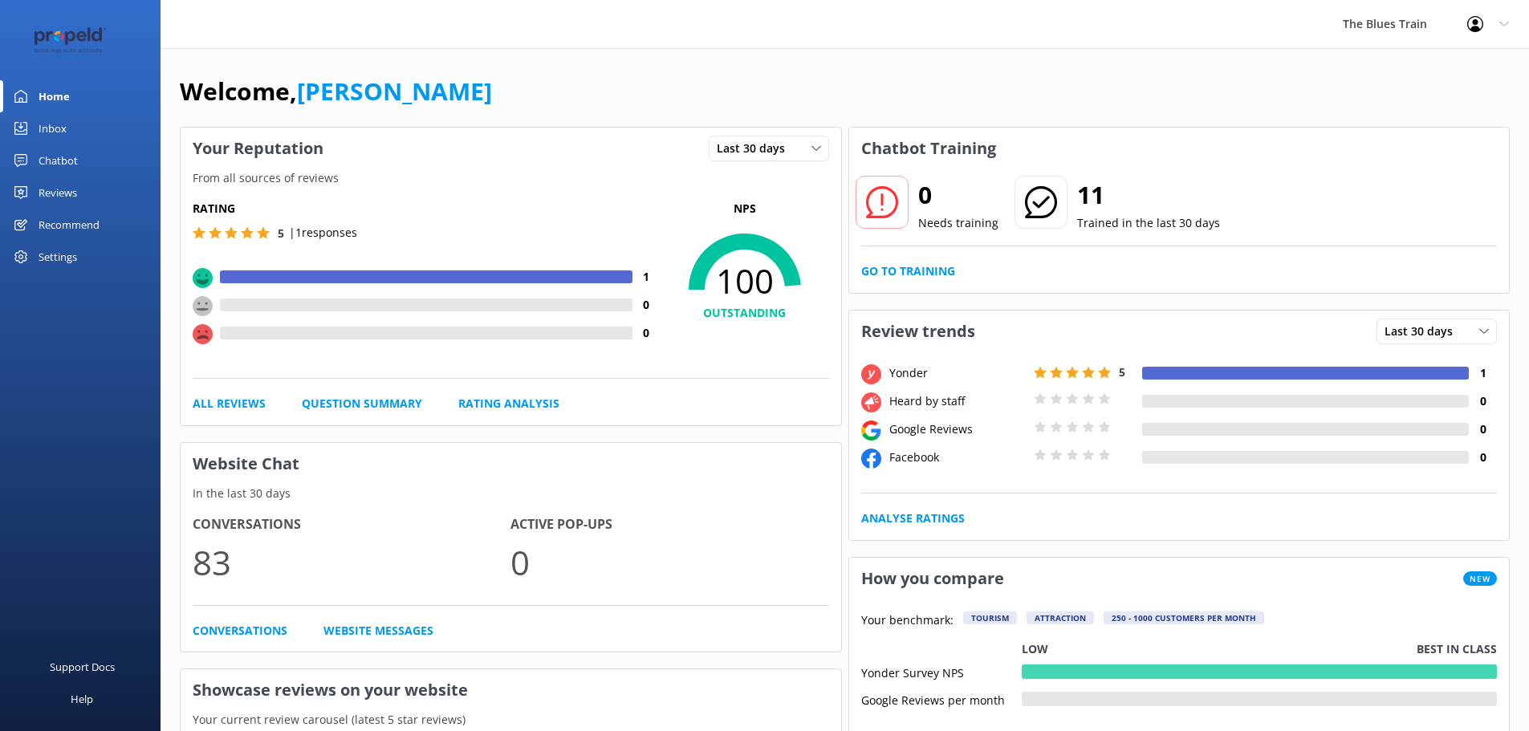
click at [103, 149] on link "Chatbot" at bounding box center [80, 160] width 160 height 32
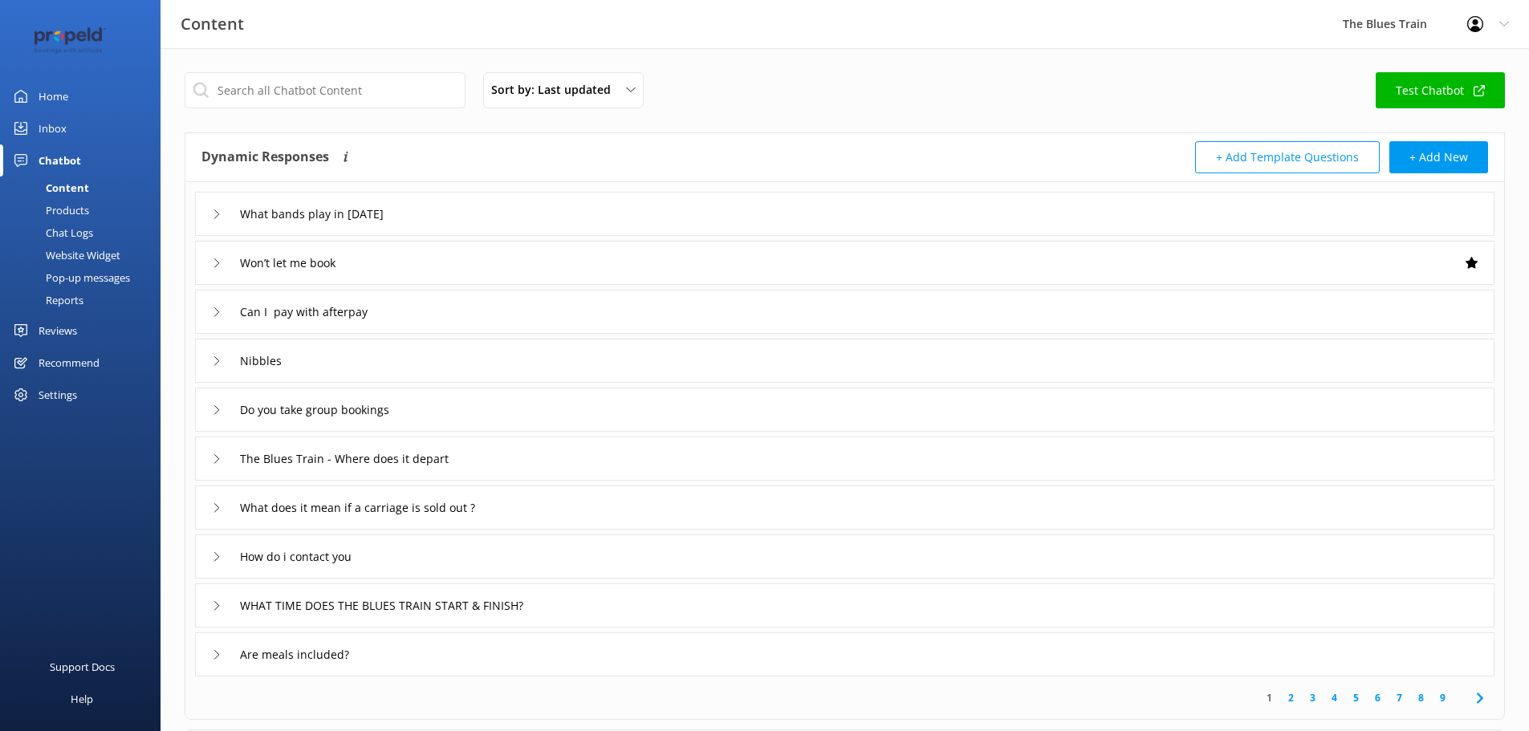
click at [101, 138] on link "Inbox" at bounding box center [80, 128] width 160 height 32
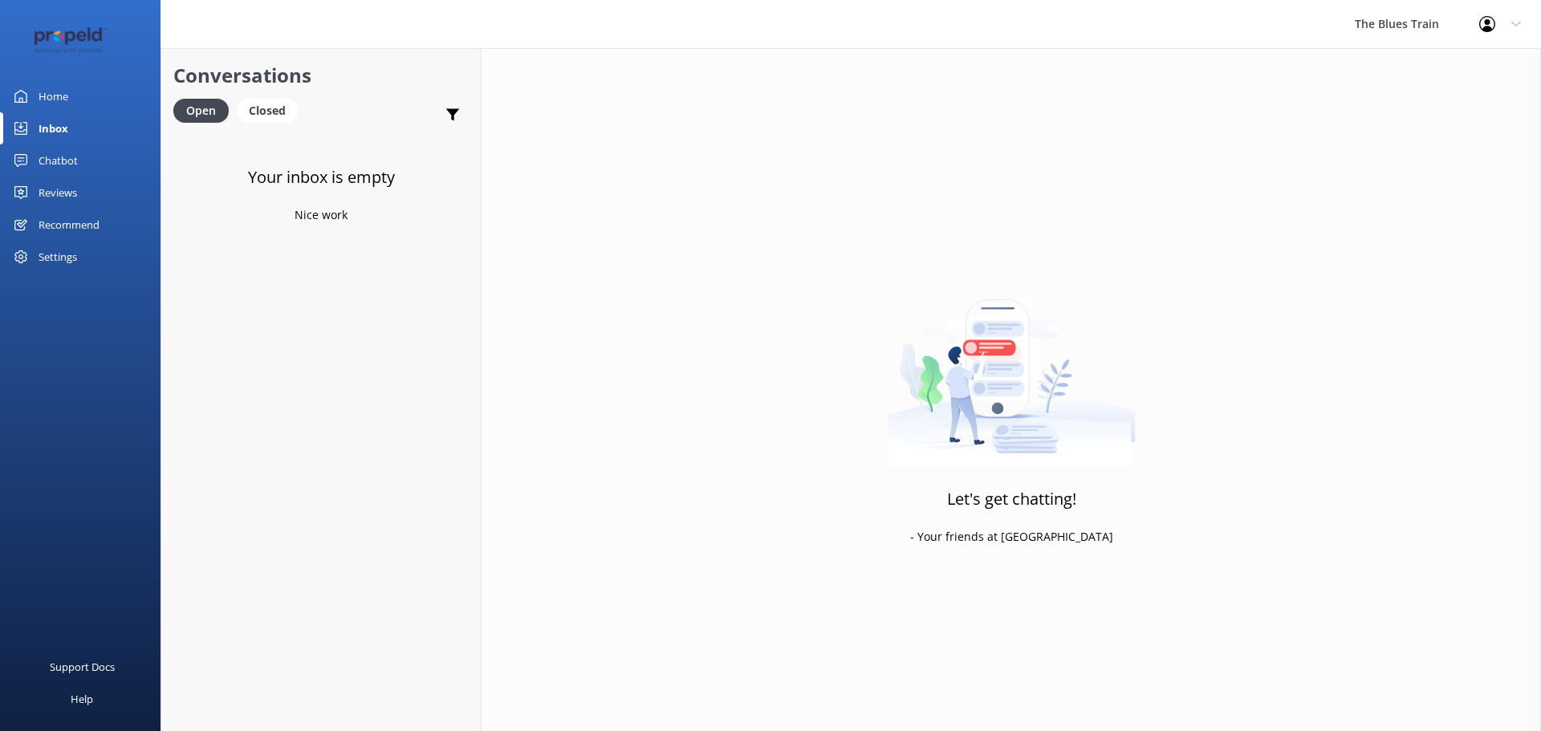
click at [105, 122] on link "Inbox" at bounding box center [80, 128] width 160 height 32
drag, startPoint x: 105, startPoint y: 122, endPoint x: 108, endPoint y: 91, distance: 30.7
click at [108, 101] on div "Home Inbox Chatbot Content Products Chat Logs Website Widget Pop-up messages Re…" at bounding box center [80, 176] width 160 height 193
click at [121, 91] on link "Home" at bounding box center [80, 96] width 160 height 32
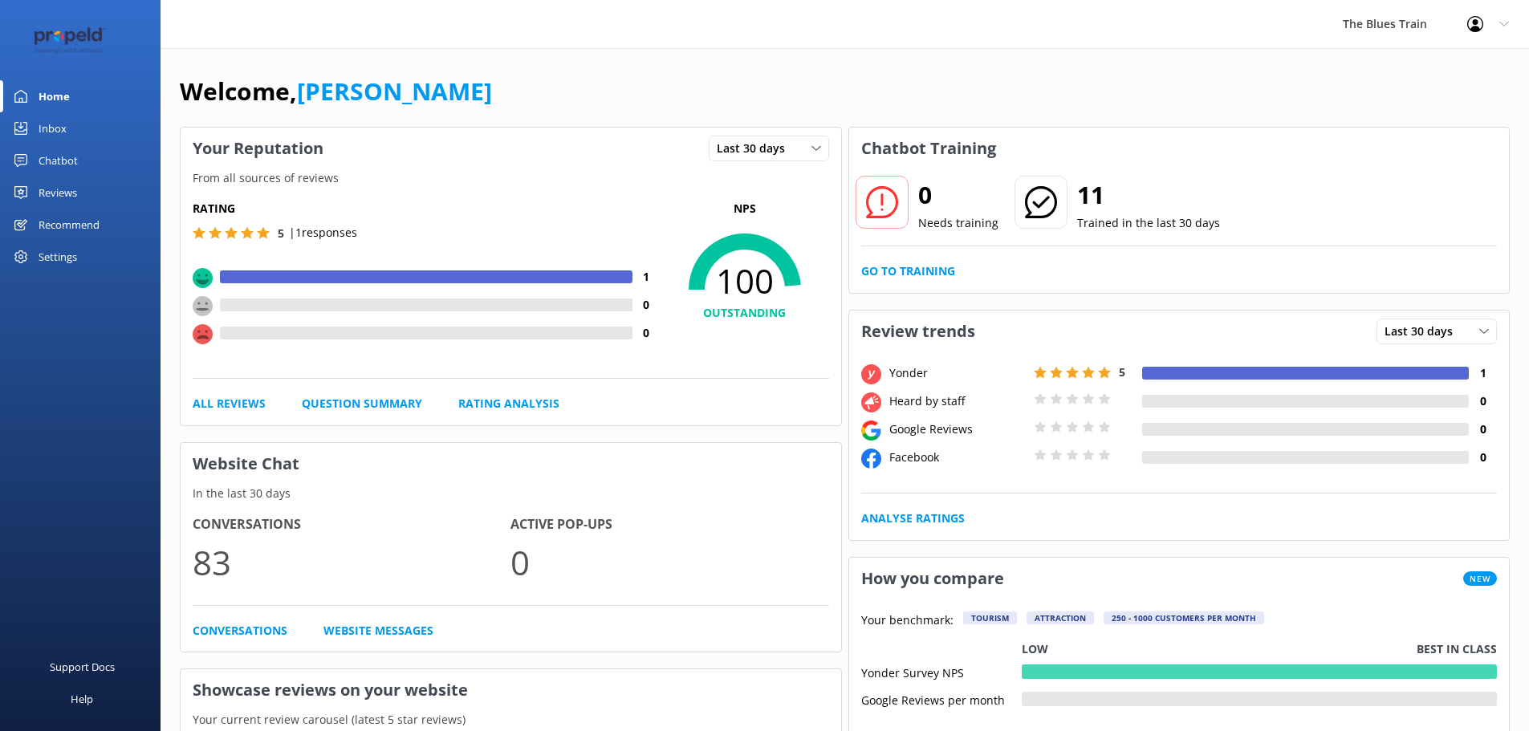
click at [81, 113] on link "Inbox" at bounding box center [80, 128] width 160 height 32
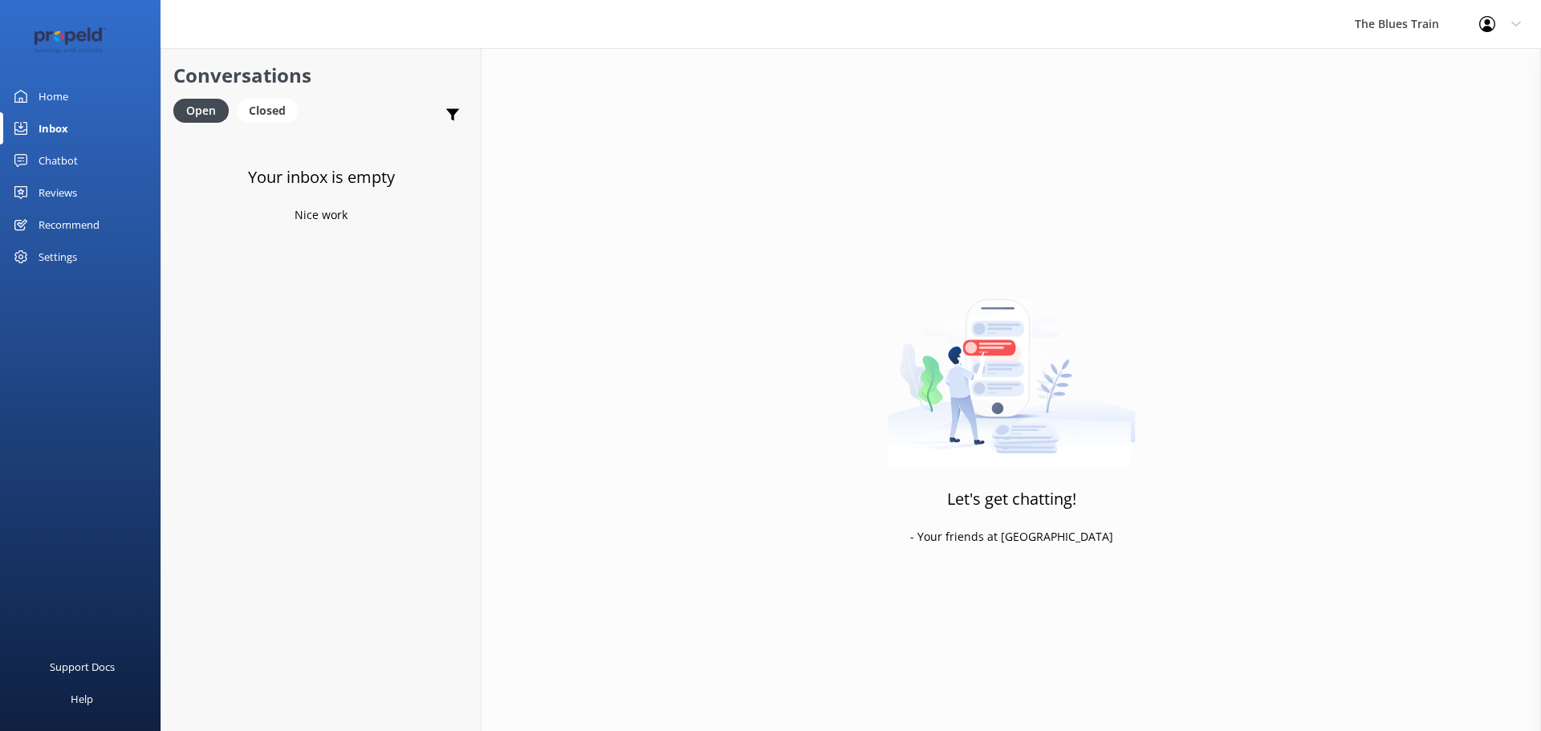
click at [43, 96] on div "Home" at bounding box center [54, 96] width 30 height 32
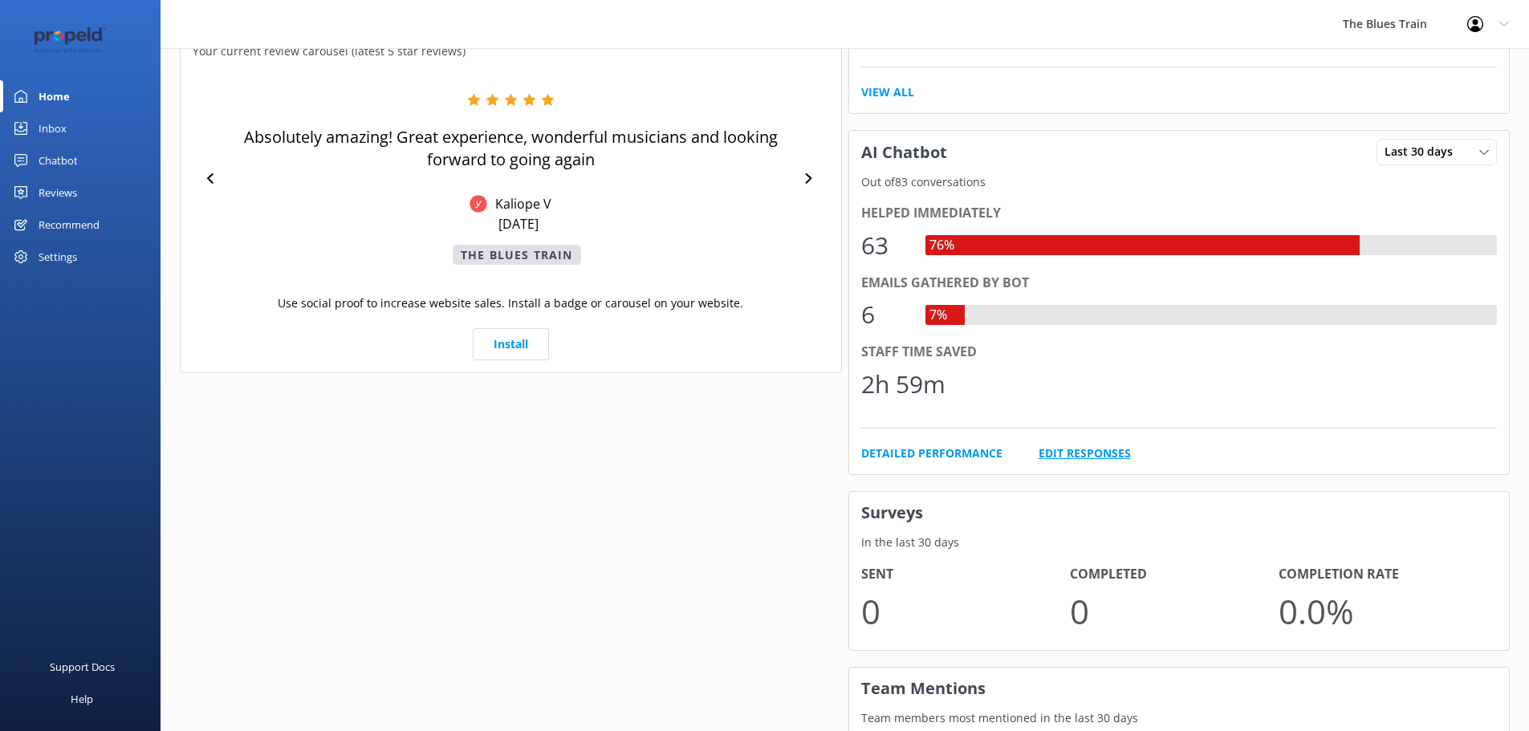
scroll to position [702, 0]
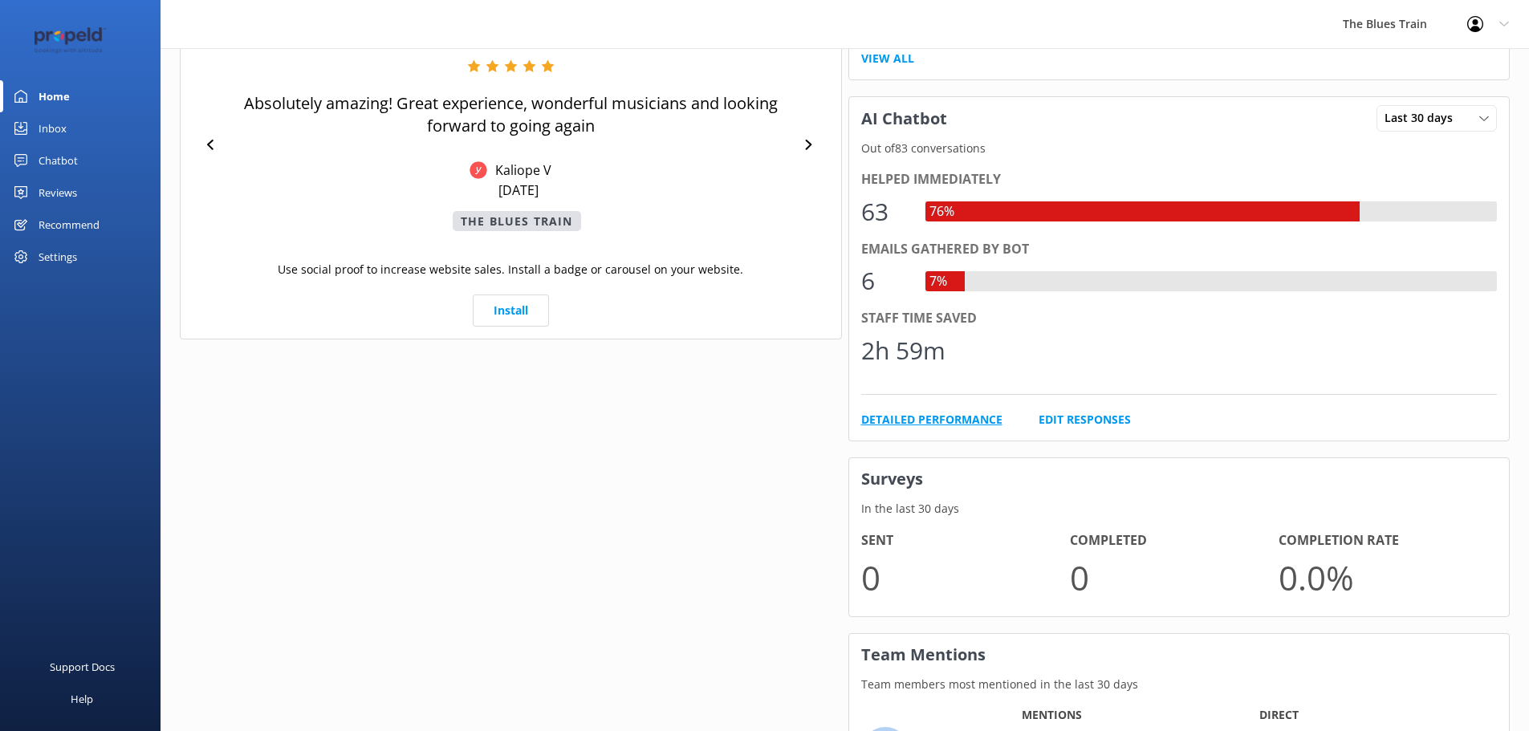
click at [951, 419] on link "Detailed Performance" at bounding box center [931, 420] width 141 height 18
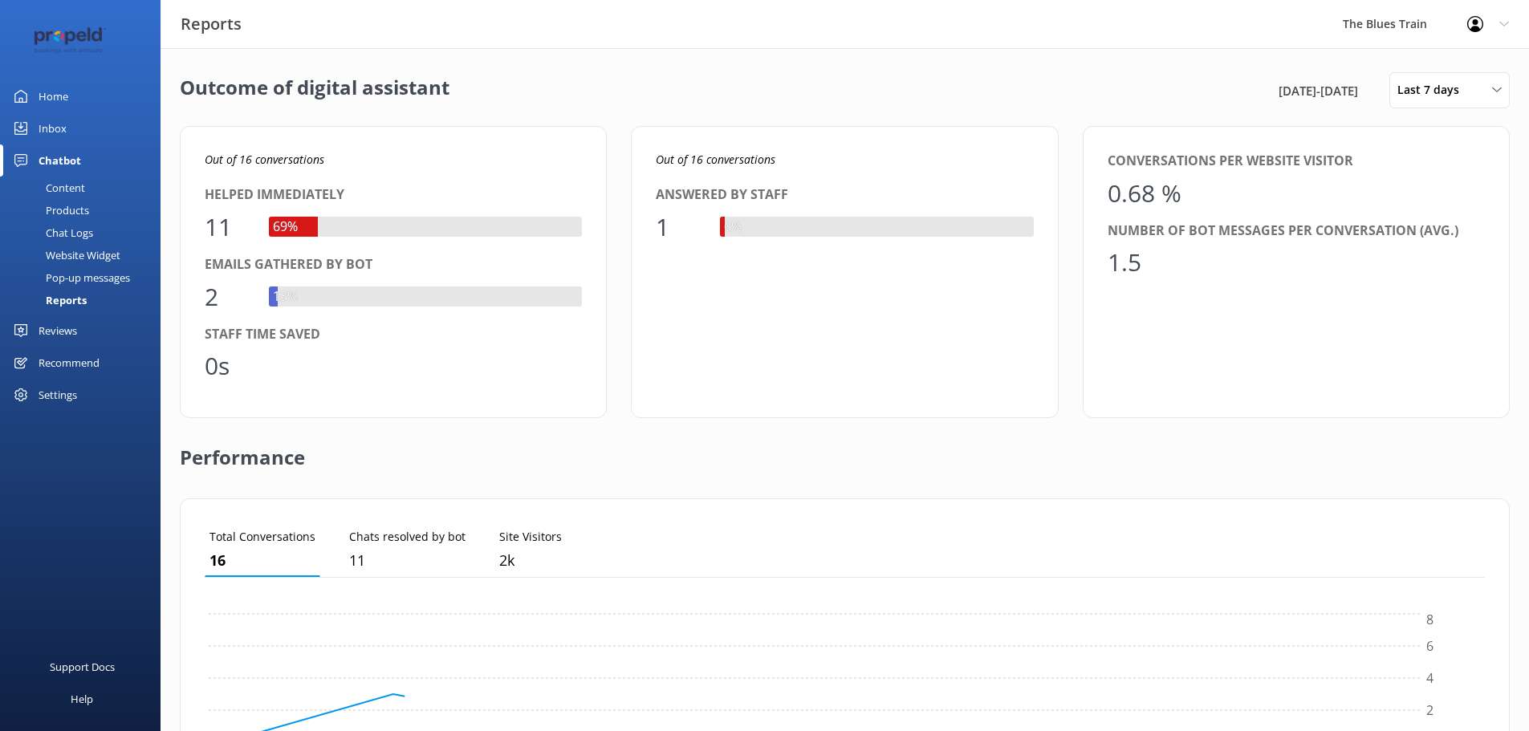
scroll to position [149, 1268]
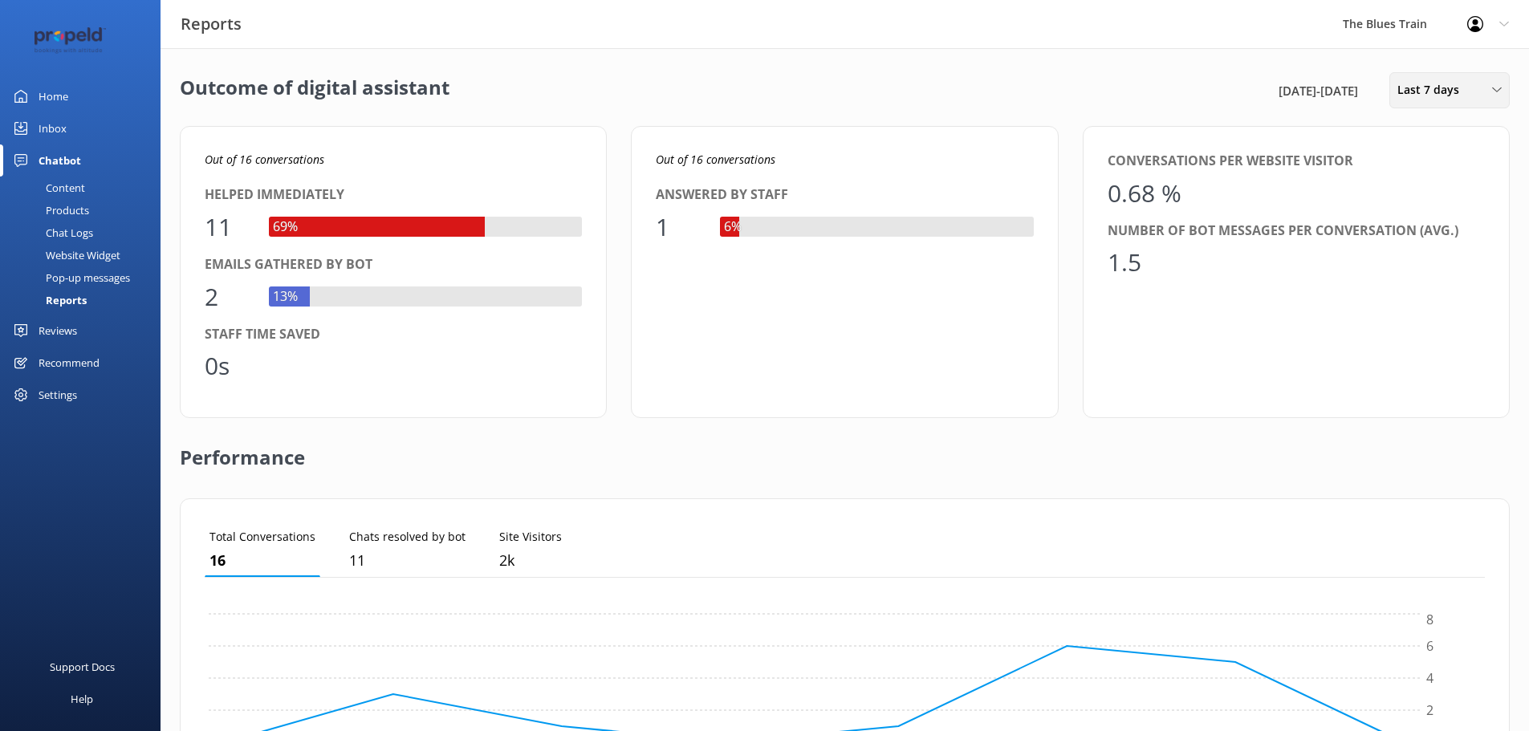
click at [1395, 91] on div "Last 7 days" at bounding box center [1449, 90] width 112 height 18
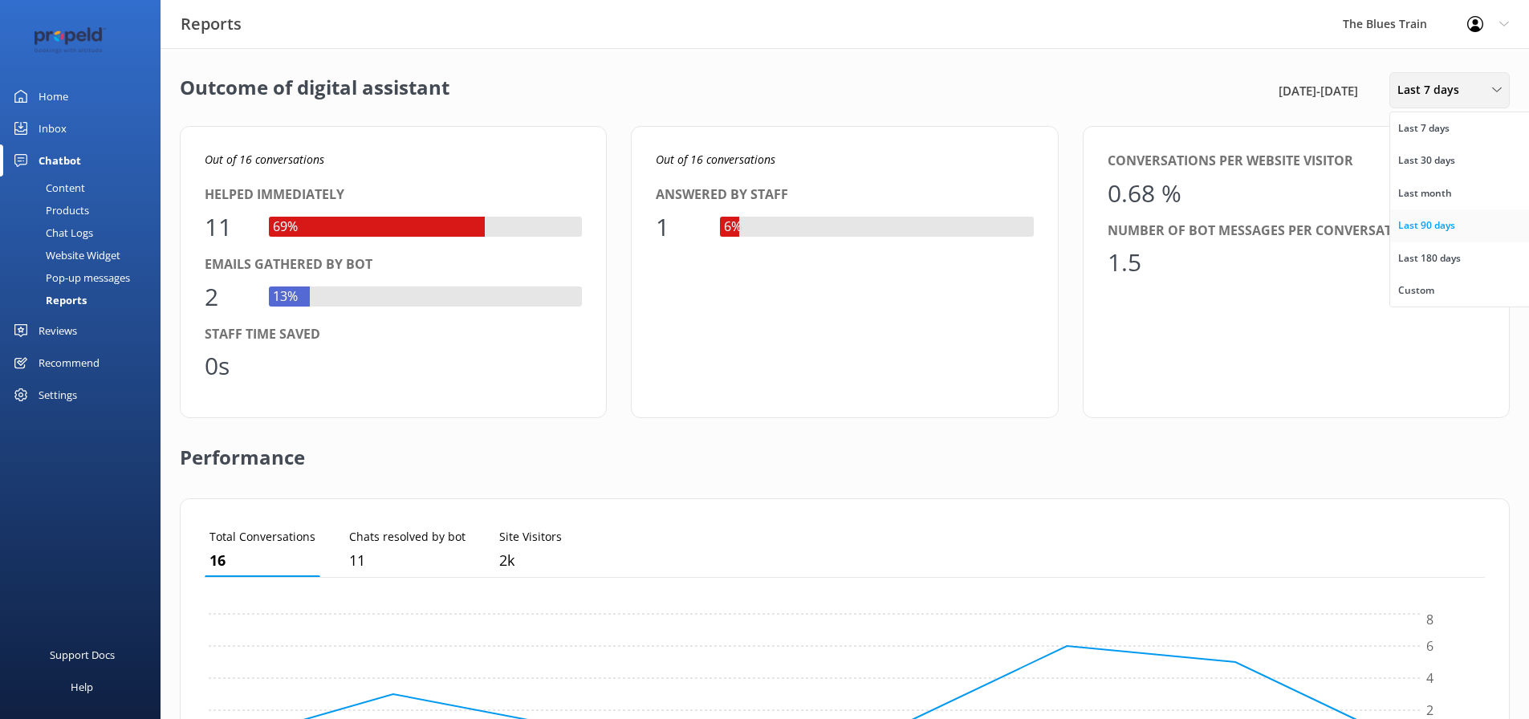
click at [1457, 218] on link "Last 90 days" at bounding box center [1461, 225] width 143 height 32
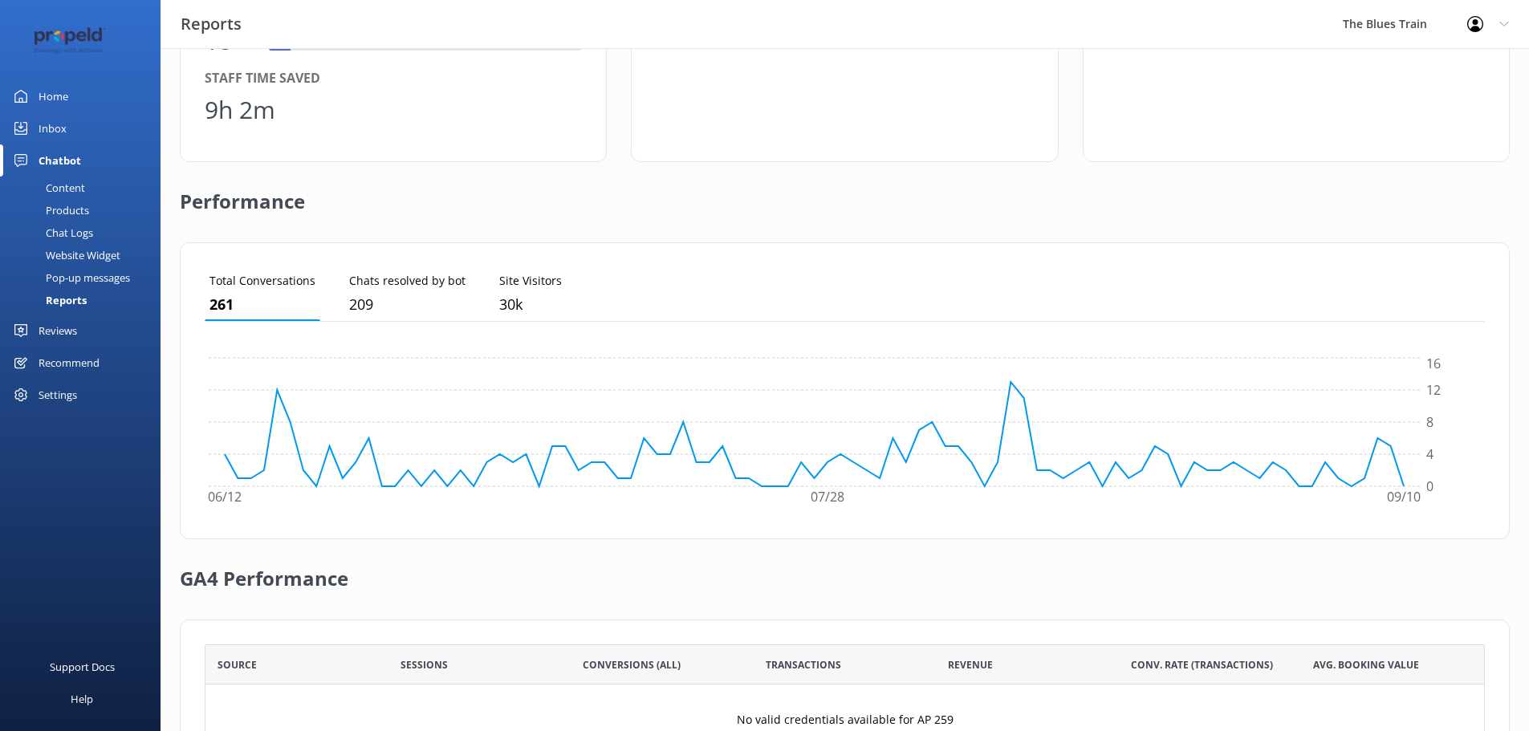
scroll to position [261, 0]
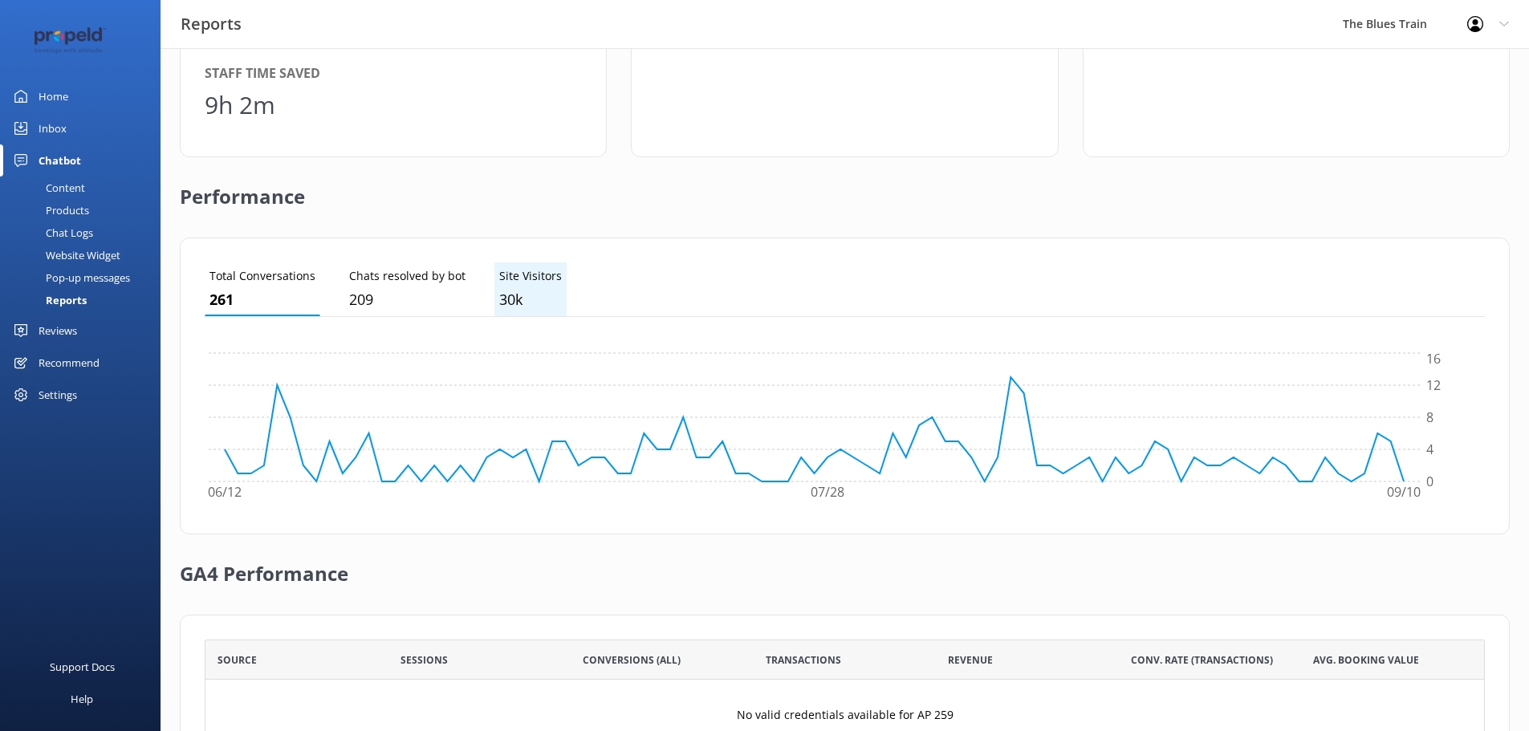
drag, startPoint x: 521, startPoint y: 282, endPoint x: 510, endPoint y: 278, distance: 11.5
click at [521, 282] on p "Site Visitors" at bounding box center [530, 276] width 63 height 18
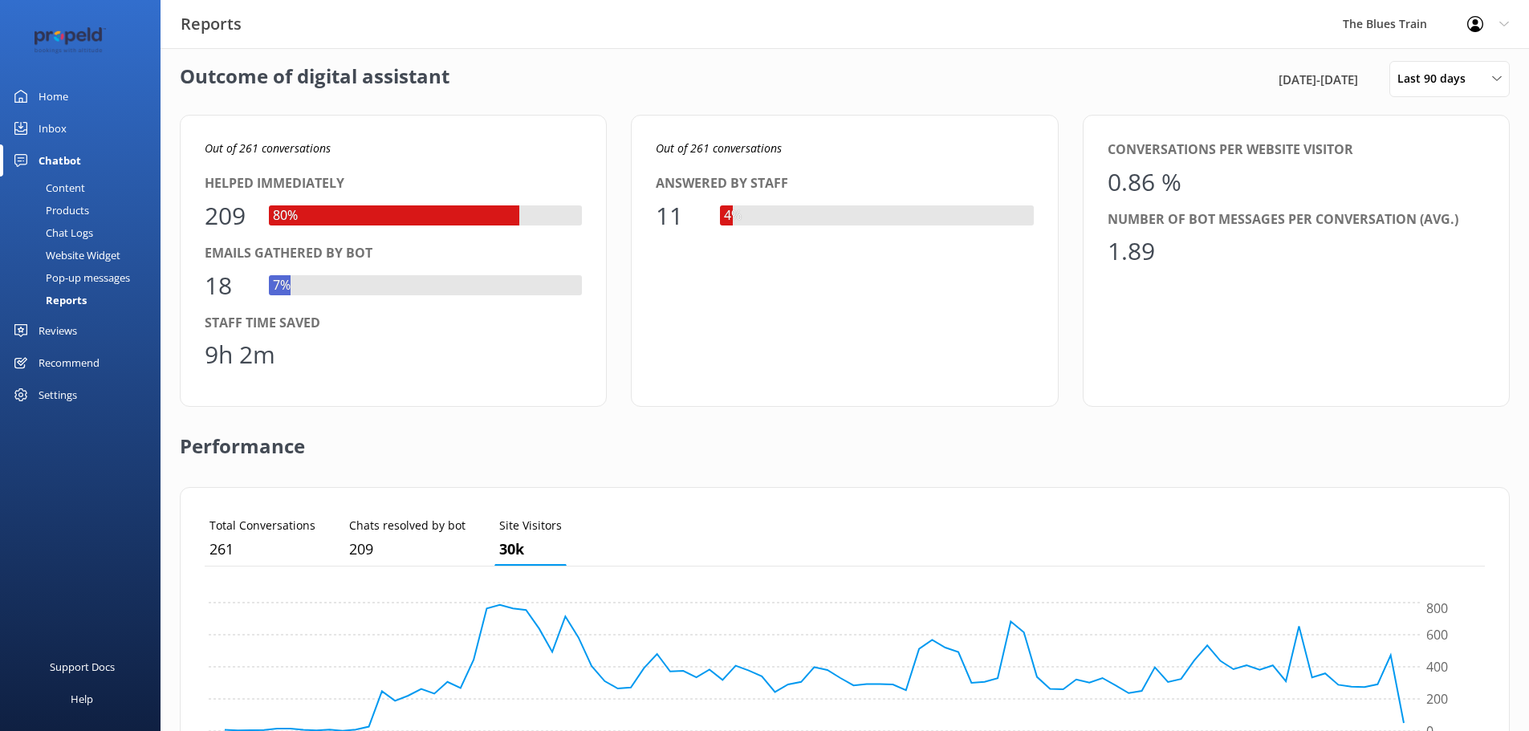
scroll to position [0, 0]
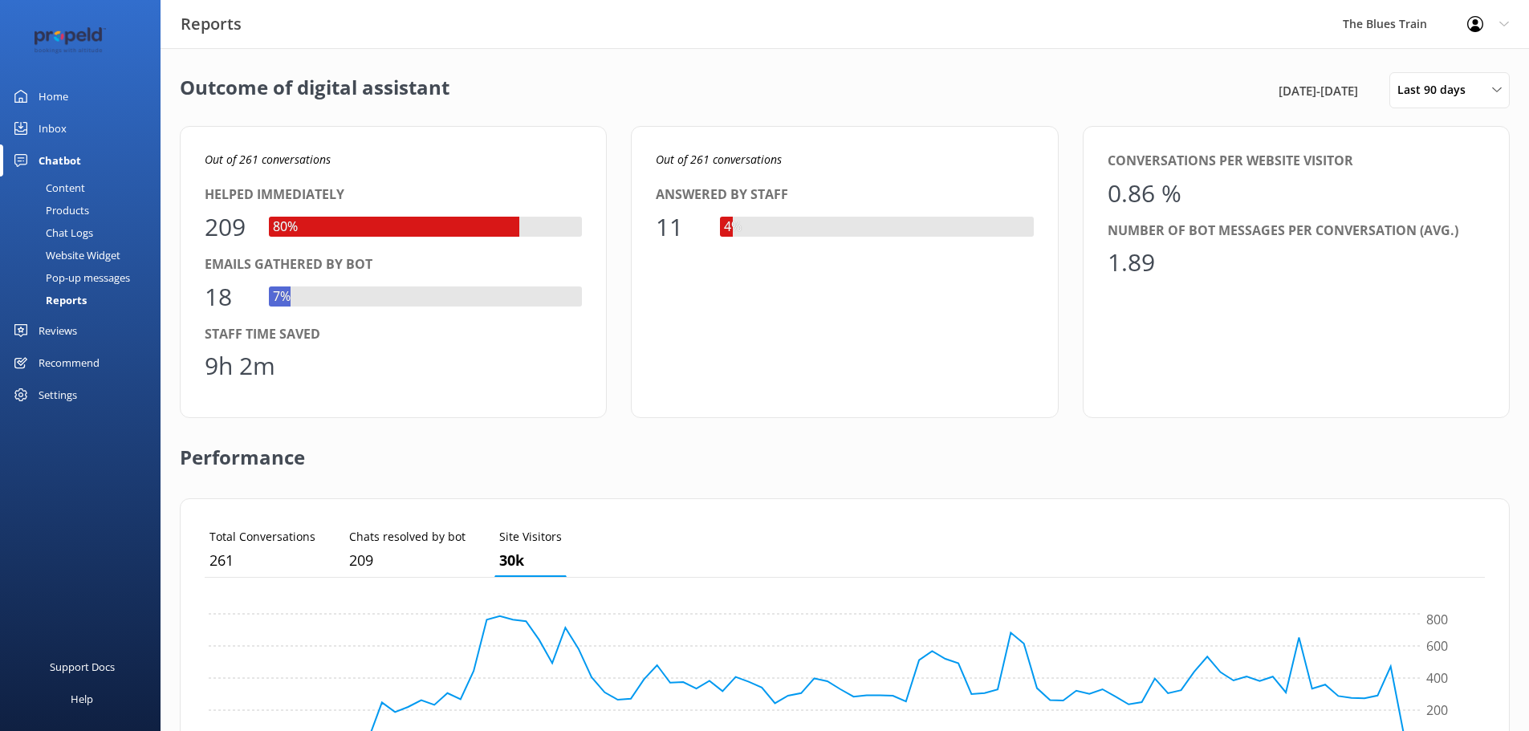
click at [91, 103] on link "Home" at bounding box center [80, 96] width 160 height 32
